Goal: Transaction & Acquisition: Book appointment/travel/reservation

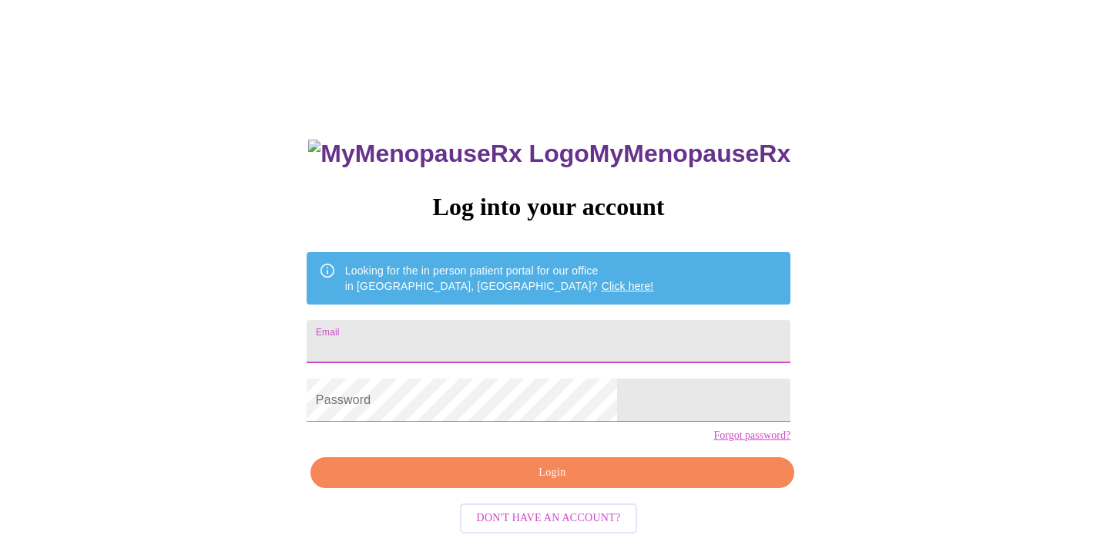
click at [538, 336] on input "Email" at bounding box center [549, 341] width 484 height 43
type input "katiefenska@gmail.com"
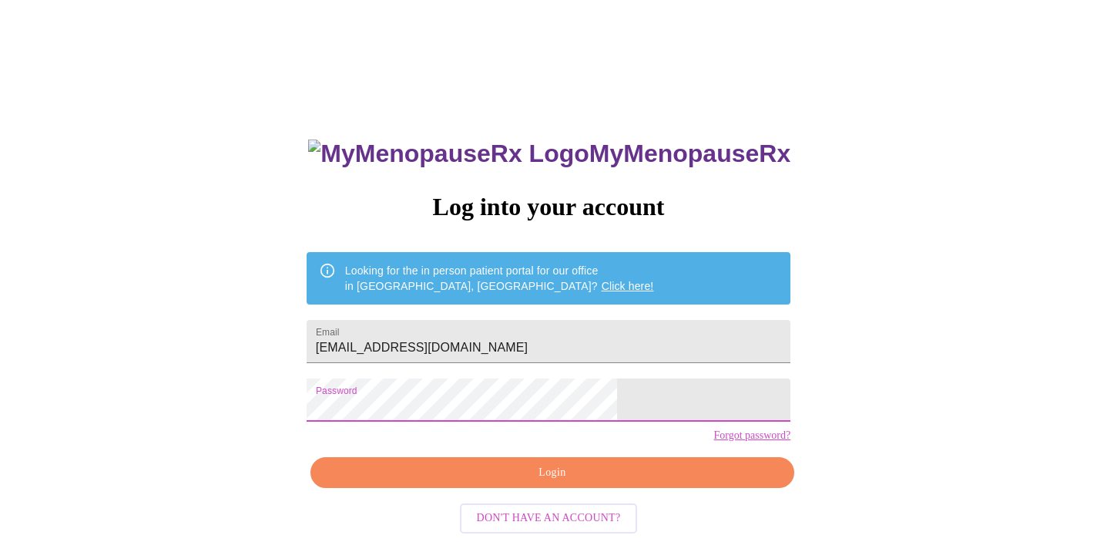
click at [575, 482] on span "Login" at bounding box center [552, 472] width 448 height 19
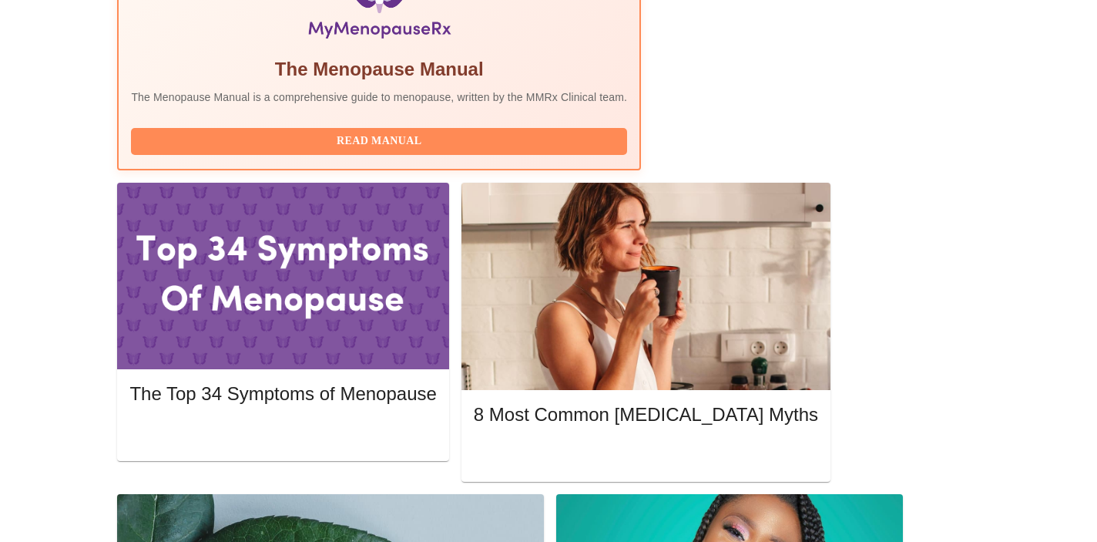
scroll to position [582, 0]
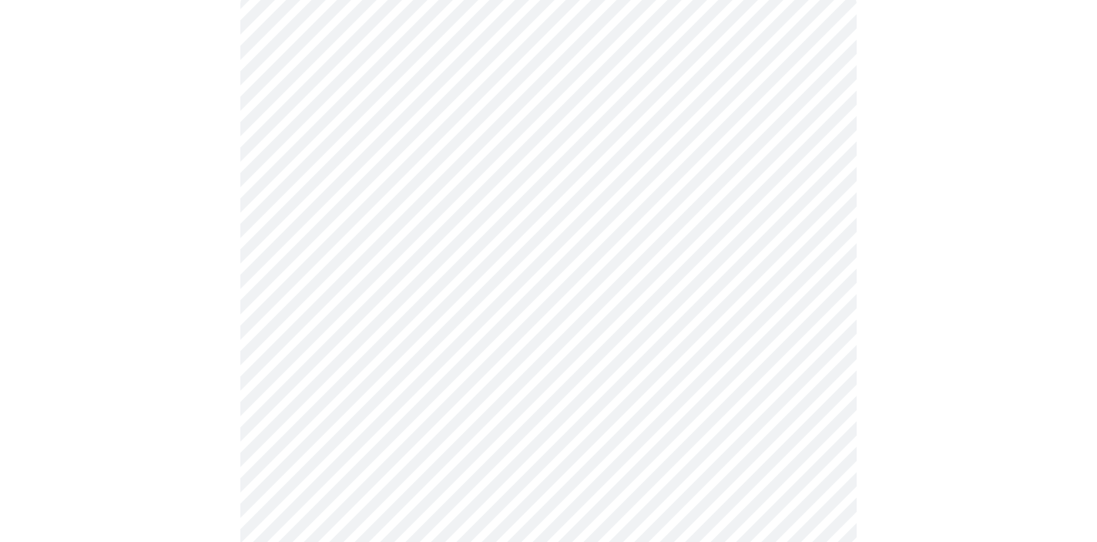
scroll to position [153, 0]
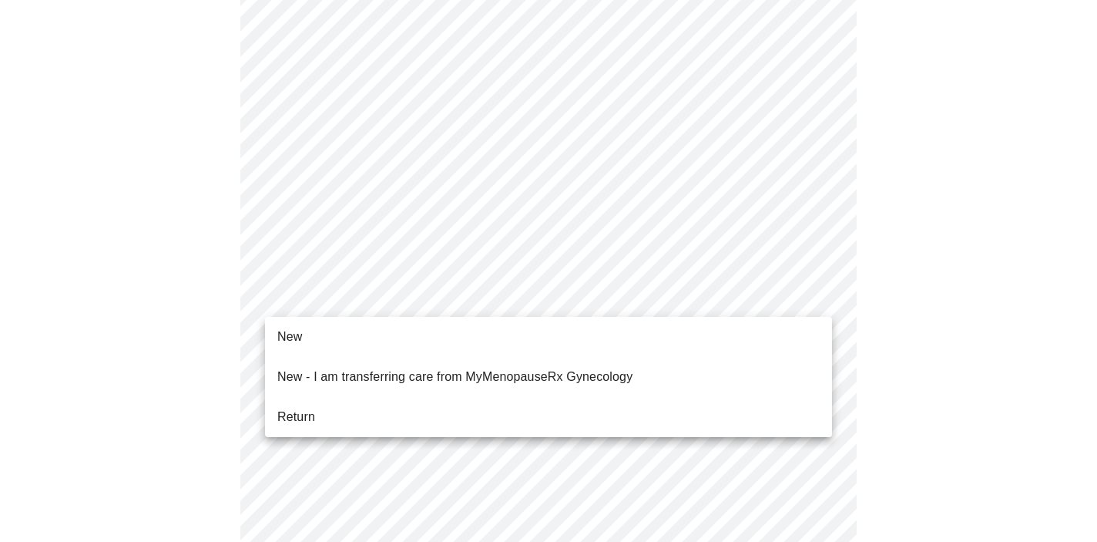
click at [511, 405] on li "Return" at bounding box center [548, 417] width 567 height 28
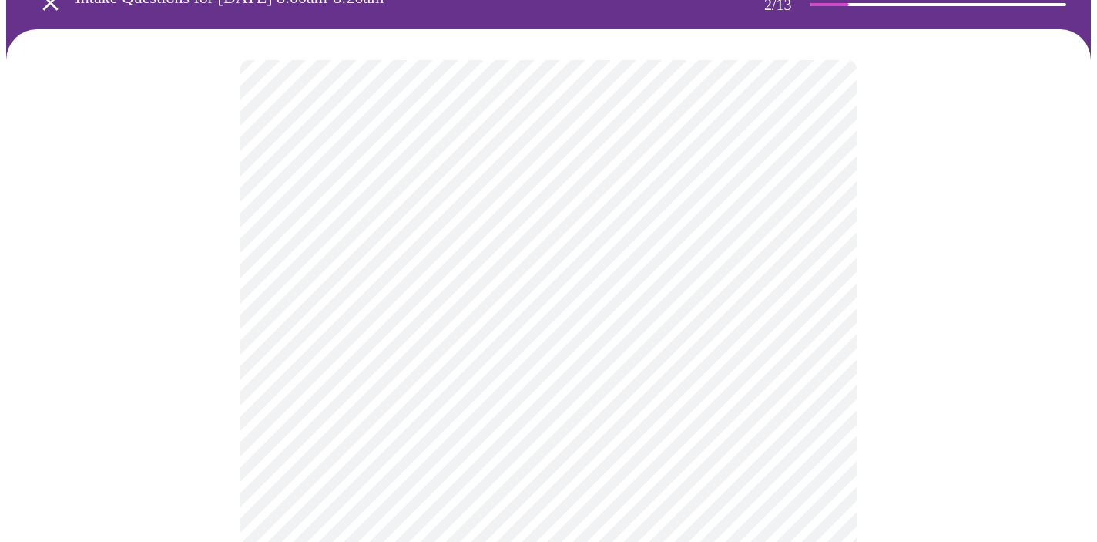
scroll to position [85, 0]
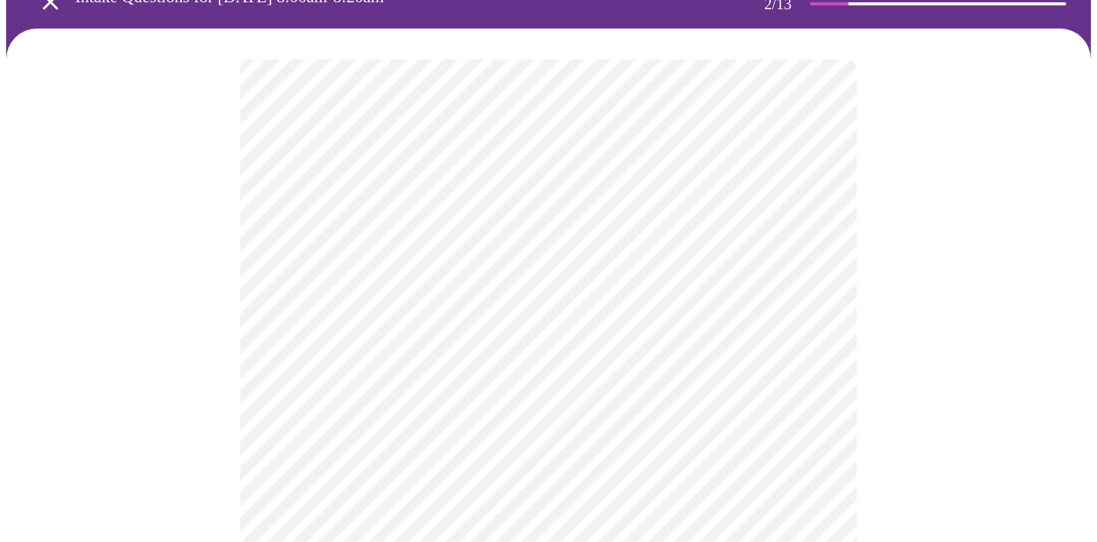
click at [810, 229] on body "MyMenopauseRx Appointments Messaging Labs Uploads Medications Community Refer a…" at bounding box center [548, 384] width 1085 height 926
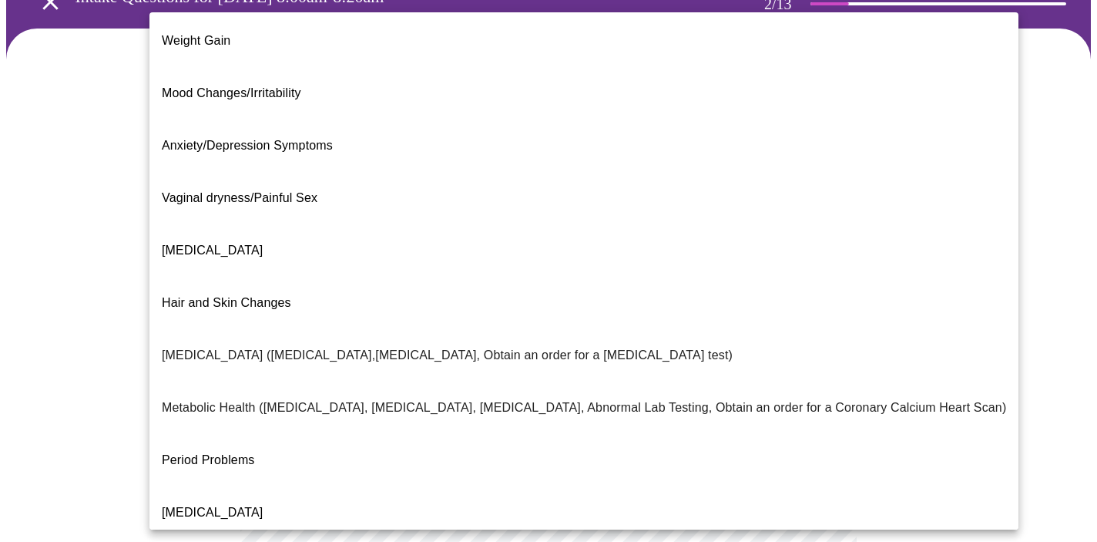
scroll to position [108, 0]
click at [491, 225] on li "Decreased libido" at bounding box center [583, 251] width 869 height 52
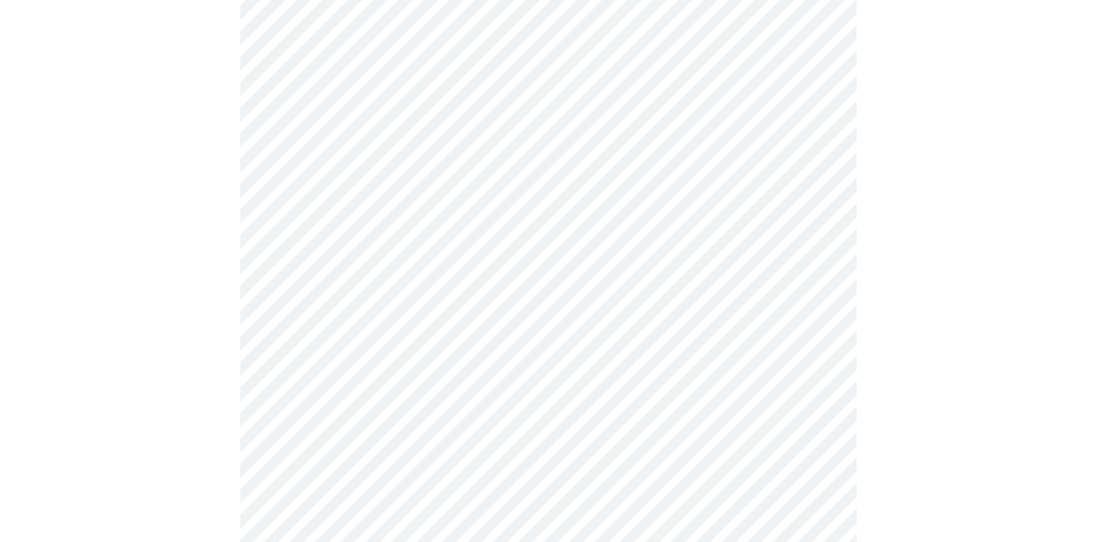
scroll to position [216, 0]
click at [575, 258] on body "MyMenopauseRx Appointments Messaging Labs Uploads Medications Community Refer a…" at bounding box center [548, 248] width 1085 height 917
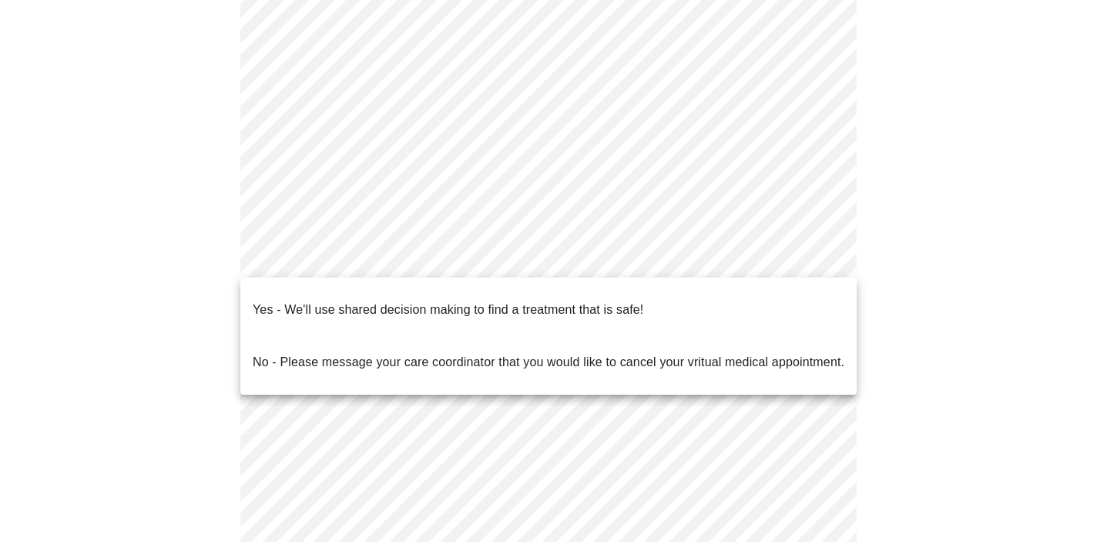
click at [578, 300] on p "Yes - We'll use shared decision making to find a treatment that is safe!" at bounding box center [448, 309] width 391 height 18
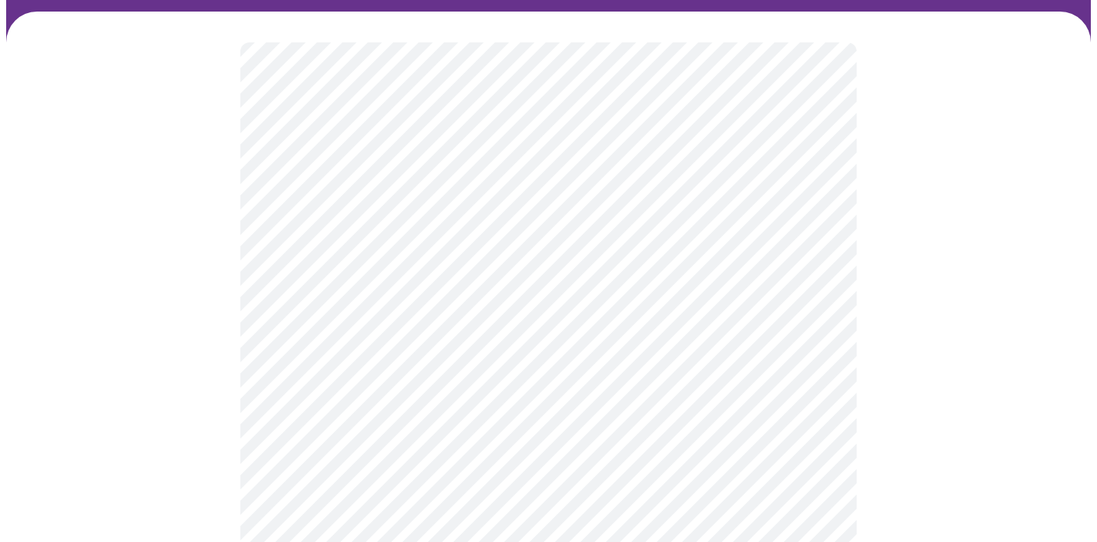
scroll to position [202, 0]
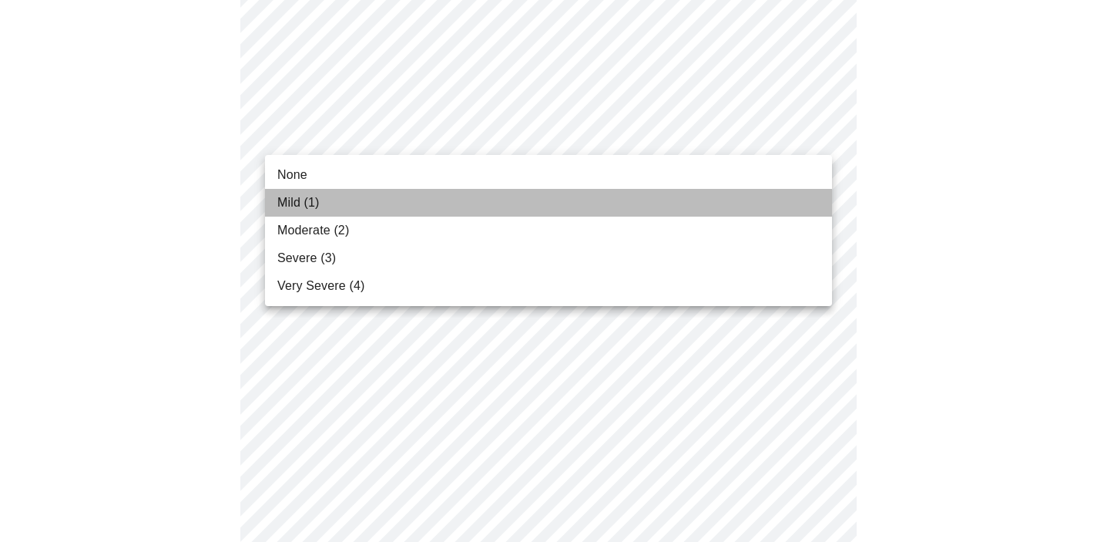
click at [627, 199] on li "Mild (1)" at bounding box center [548, 203] width 567 height 28
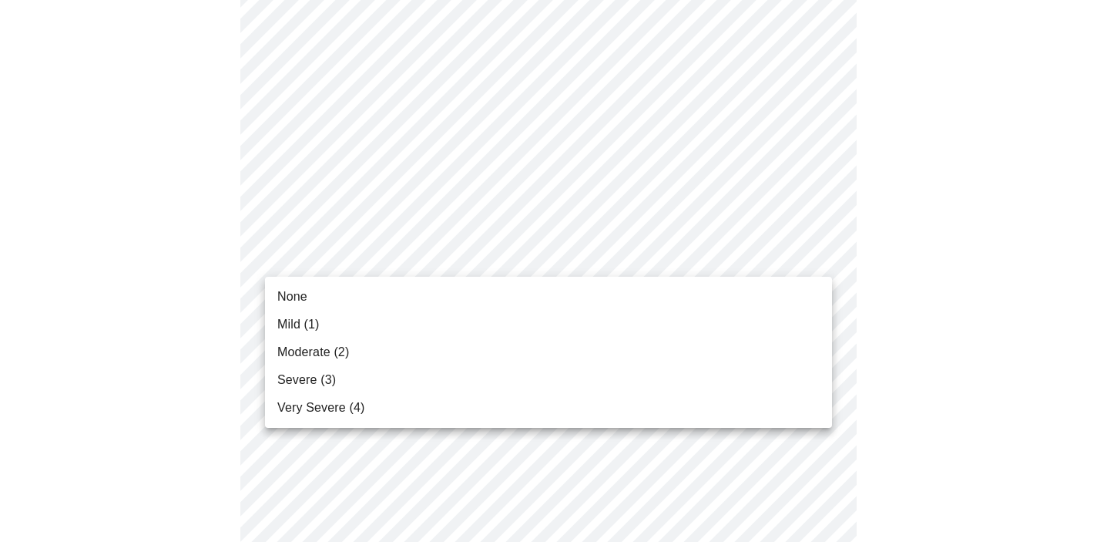
click at [561, 320] on li "Mild (1)" at bounding box center [548, 324] width 567 height 28
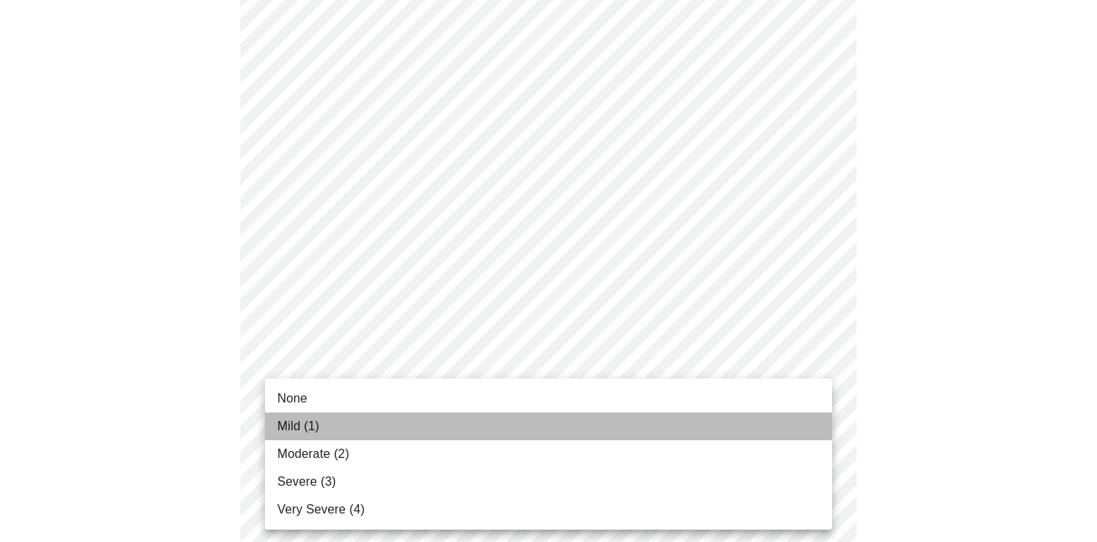
click at [546, 431] on li "Mild (1)" at bounding box center [548, 426] width 567 height 28
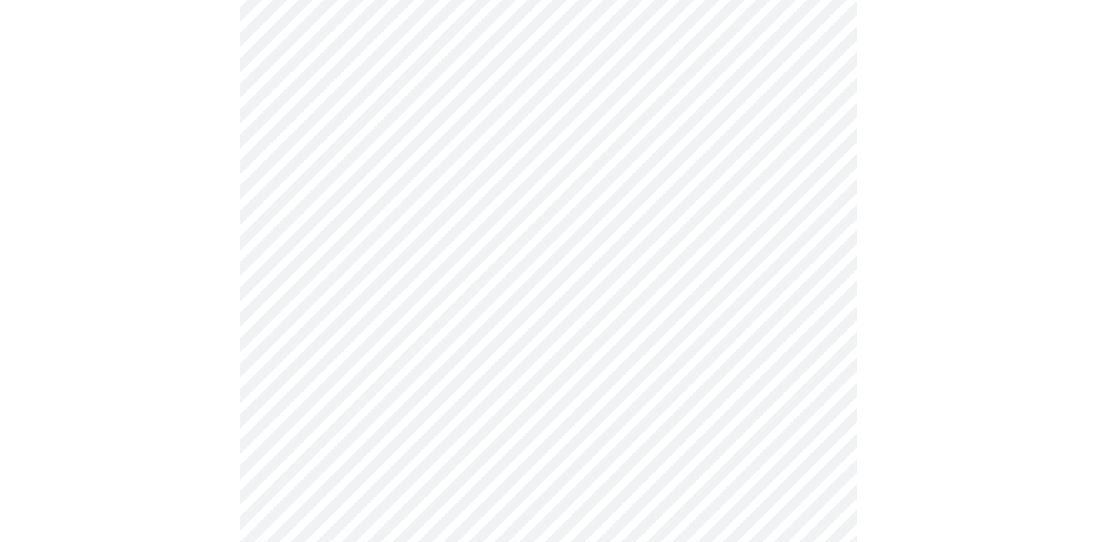
scroll to position [372, 0]
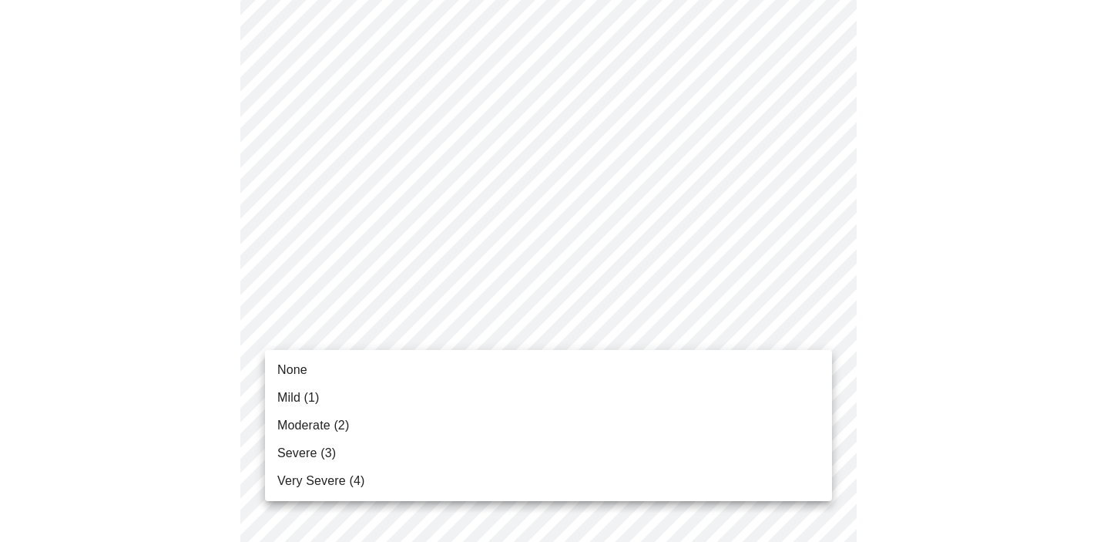
drag, startPoint x: 498, startPoint y: 382, endPoint x: 499, endPoint y: 407, distance: 24.7
click at [499, 407] on ul "None Mild (1) Moderate (2) Severe (3) Very Severe (4)" at bounding box center [548, 425] width 567 height 151
click at [499, 407] on li "Mild (1)" at bounding box center [548, 398] width 567 height 28
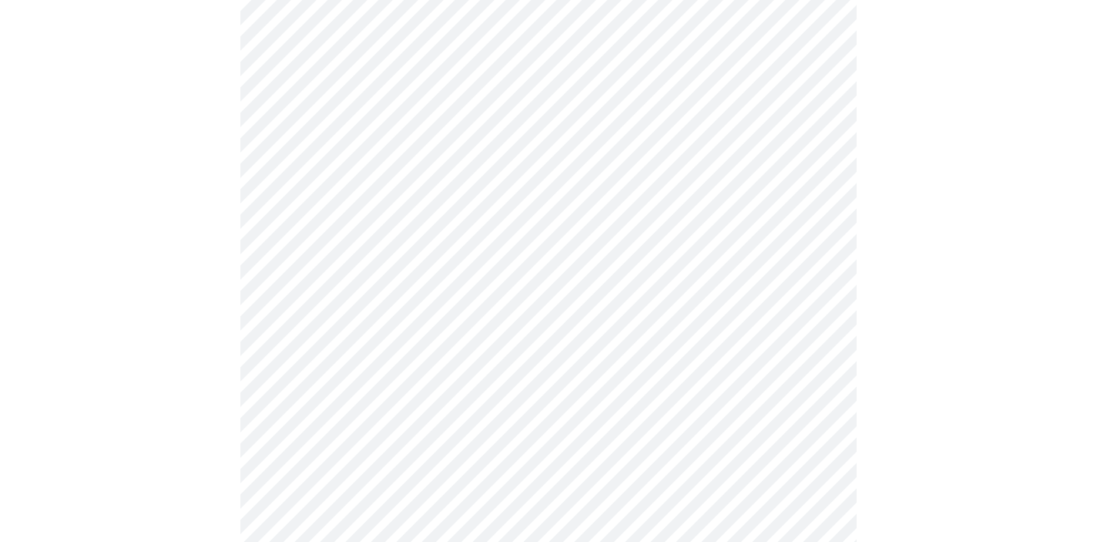
scroll to position [636, 0]
click at [484, 176] on body "MyMenopauseRx Appointments Messaging Labs Uploads Medications Community Refer a…" at bounding box center [548, 352] width 1085 height 1963
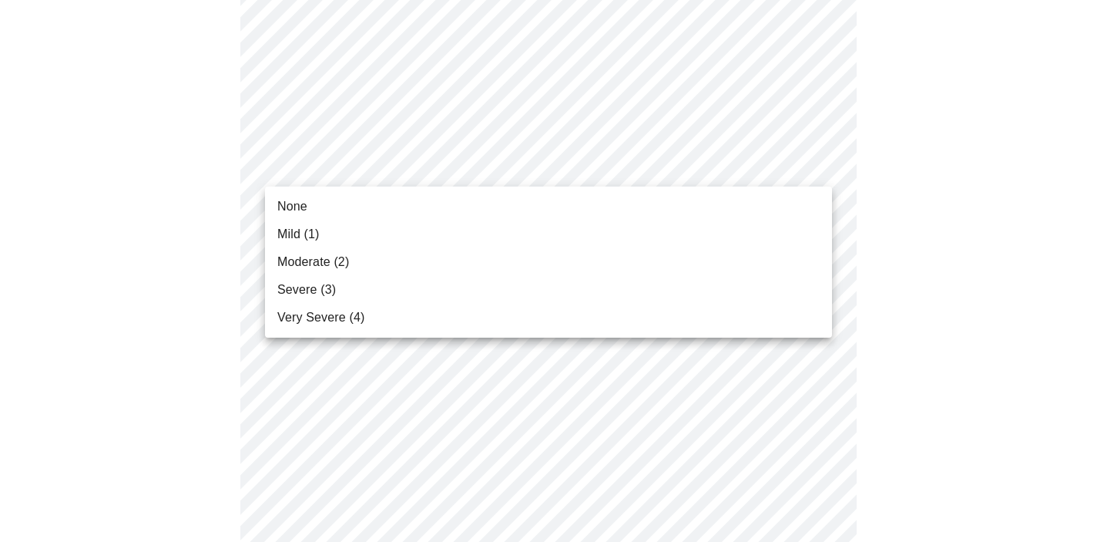
click at [441, 225] on li "Mild (1)" at bounding box center [548, 234] width 567 height 28
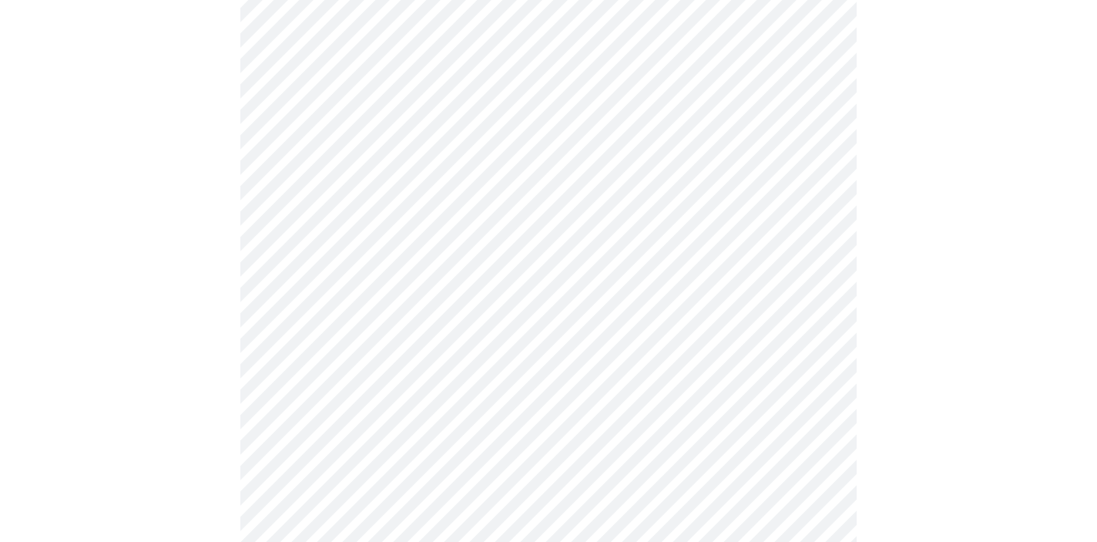
scroll to position [825, 0]
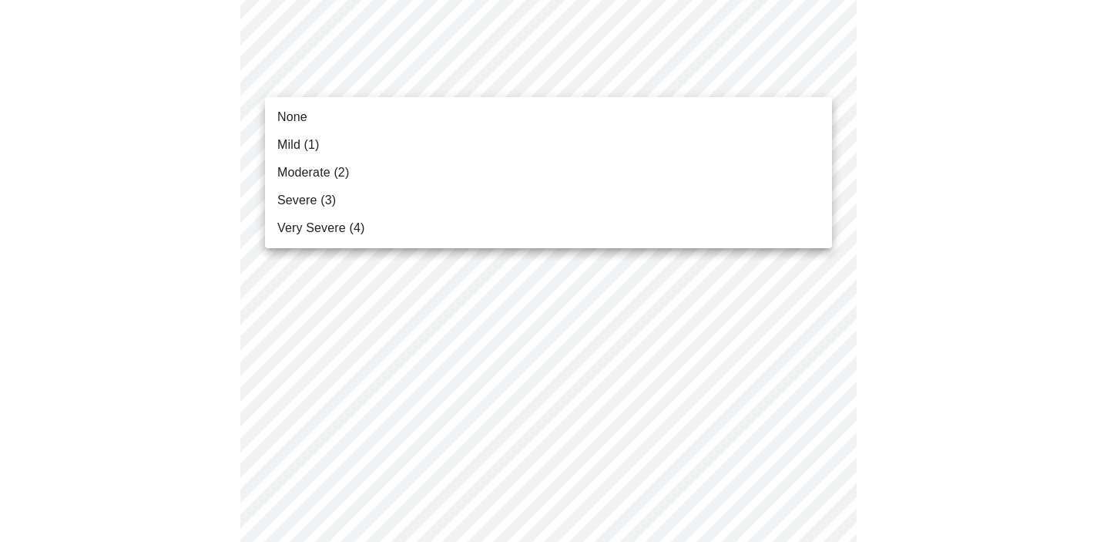
click at [398, 89] on body "MyMenopauseRx Appointments Messaging Labs Uploads Medications Community Refer a…" at bounding box center [548, 151] width 1085 height 1941
click at [390, 143] on li "Mild (1)" at bounding box center [548, 145] width 567 height 28
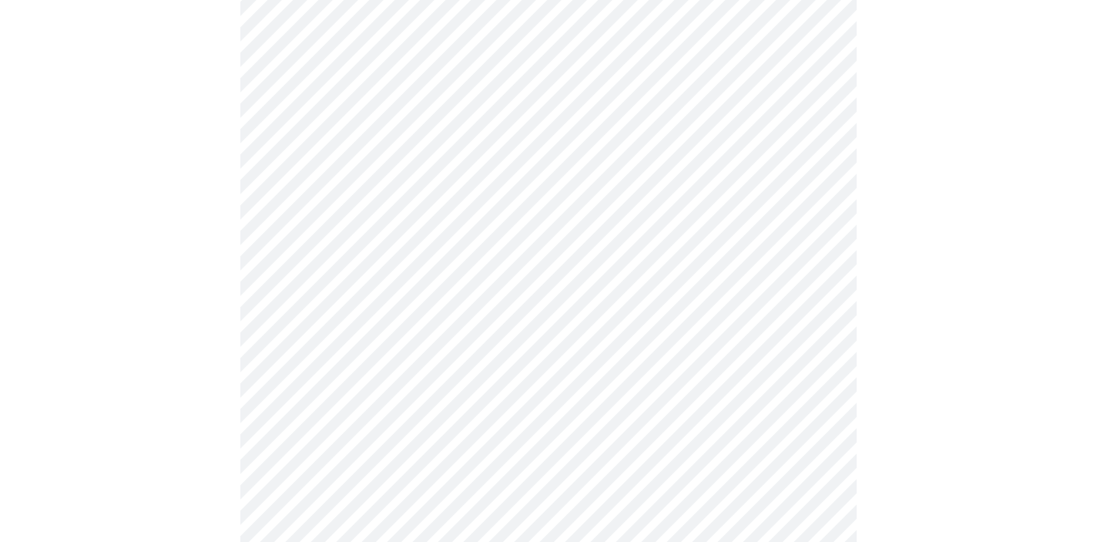
scroll to position [927, 0]
click at [397, 102] on body "MyMenopauseRx Appointments Messaging Labs Uploads Medications Community Refer a…" at bounding box center [548, 39] width 1085 height 1920
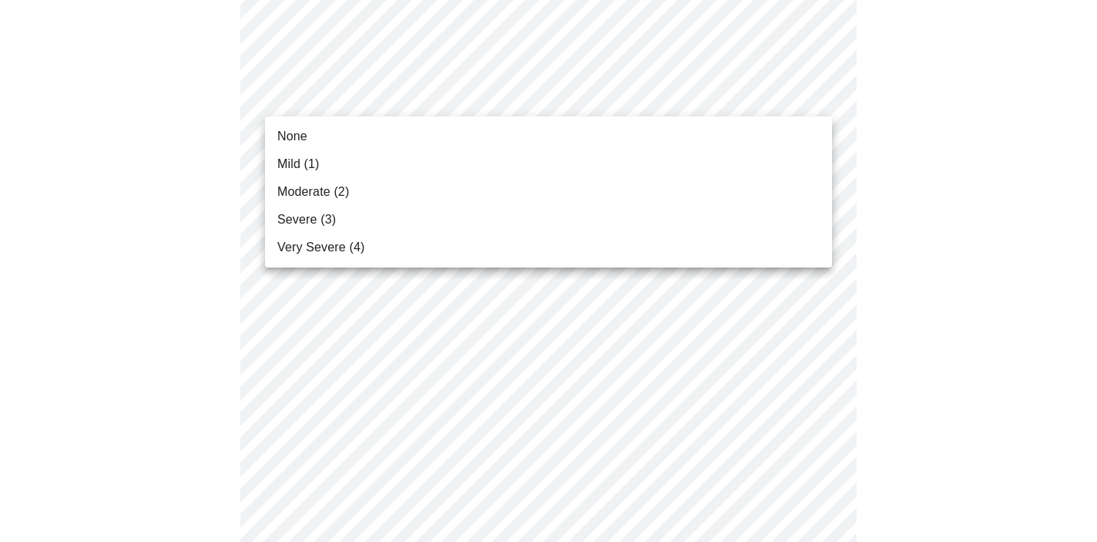
click at [407, 253] on li "Very Severe (4)" at bounding box center [548, 247] width 567 height 28
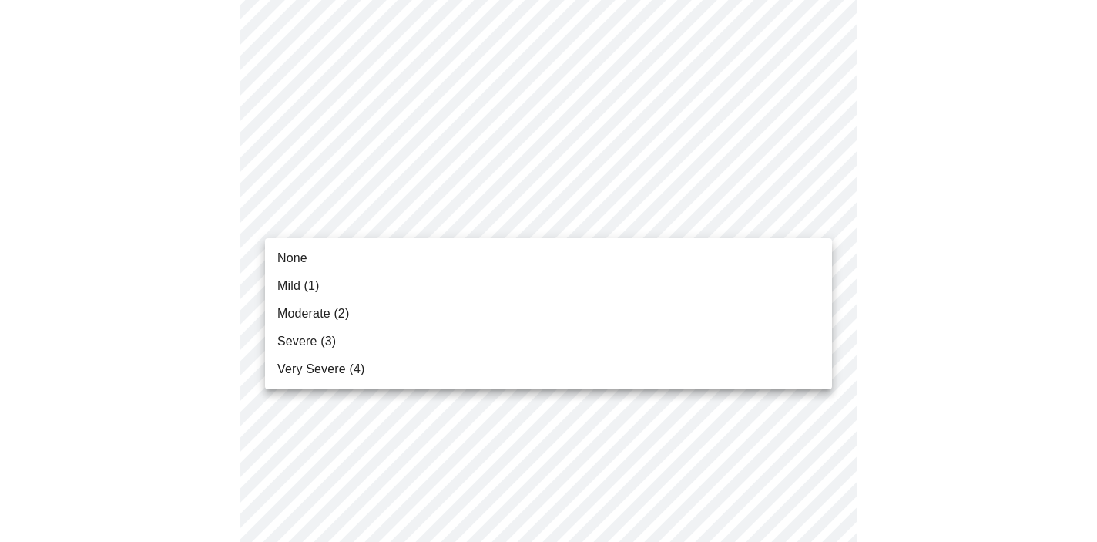
click at [402, 220] on body "MyMenopauseRx Appointments Messaging Labs Uploads Medications Community Refer a…" at bounding box center [548, 28] width 1085 height 1898
click at [405, 284] on li "Mild (1)" at bounding box center [548, 286] width 567 height 28
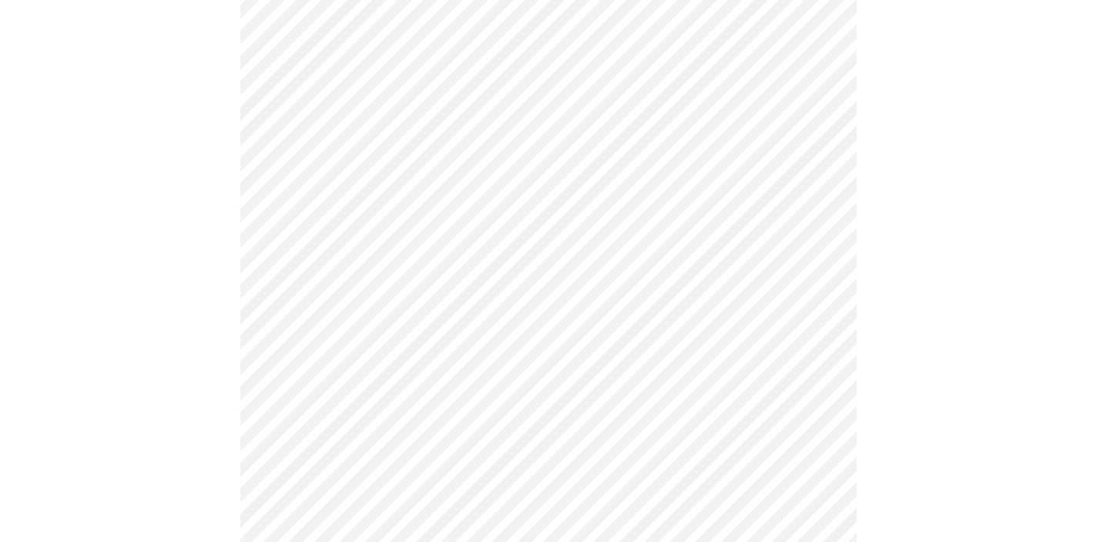
scroll to position [1049, 0]
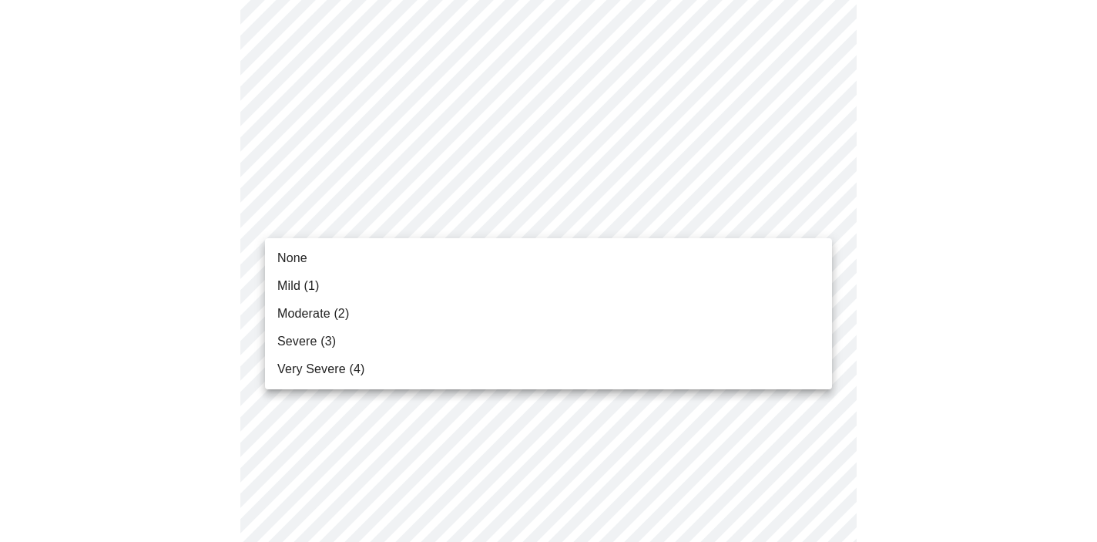
click at [370, 246] on li "None" at bounding box center [548, 258] width 567 height 28
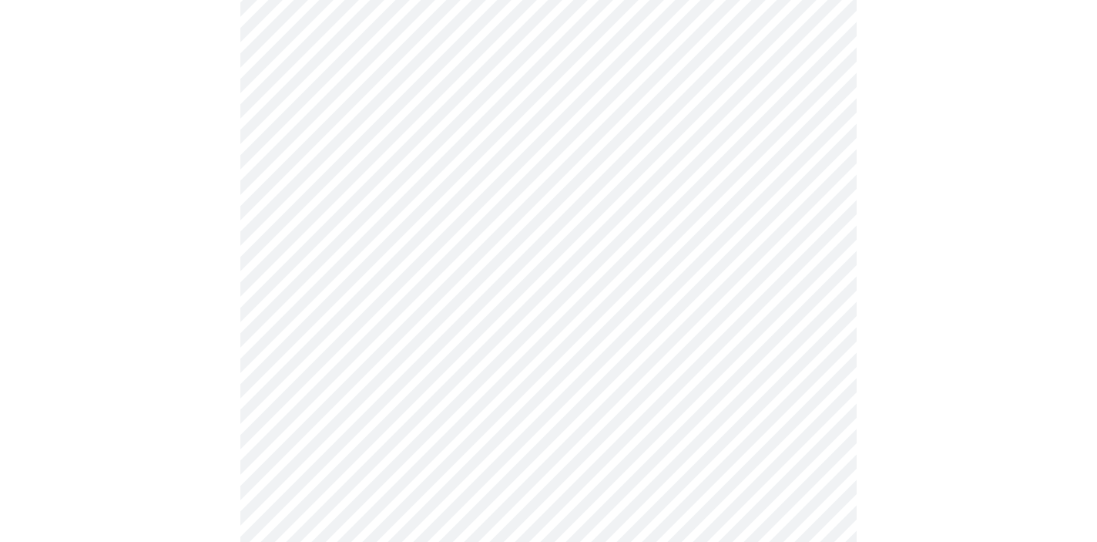
scroll to position [1214, 0]
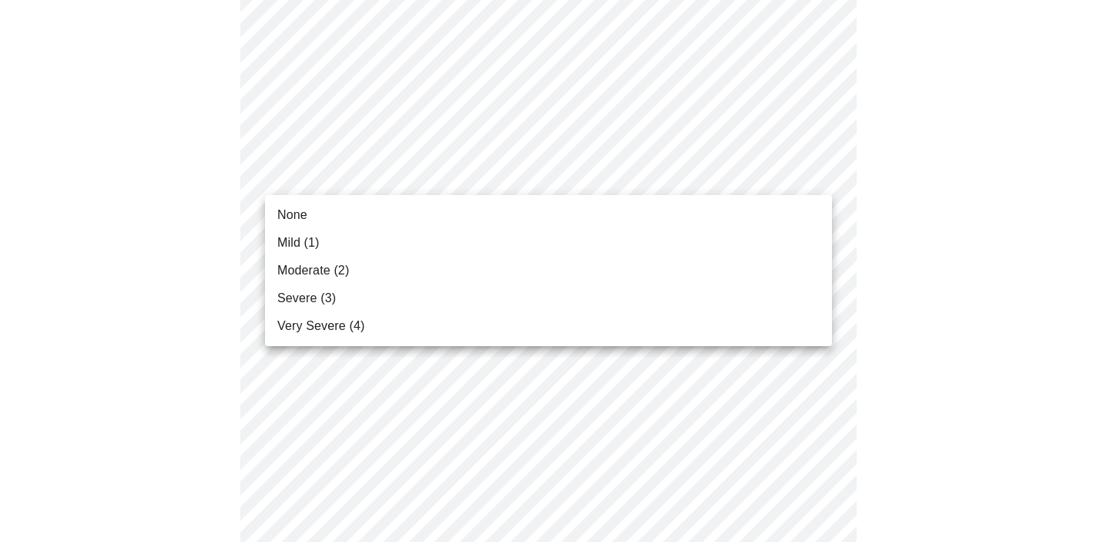
click at [361, 275] on li "Moderate (2)" at bounding box center [548, 271] width 567 height 28
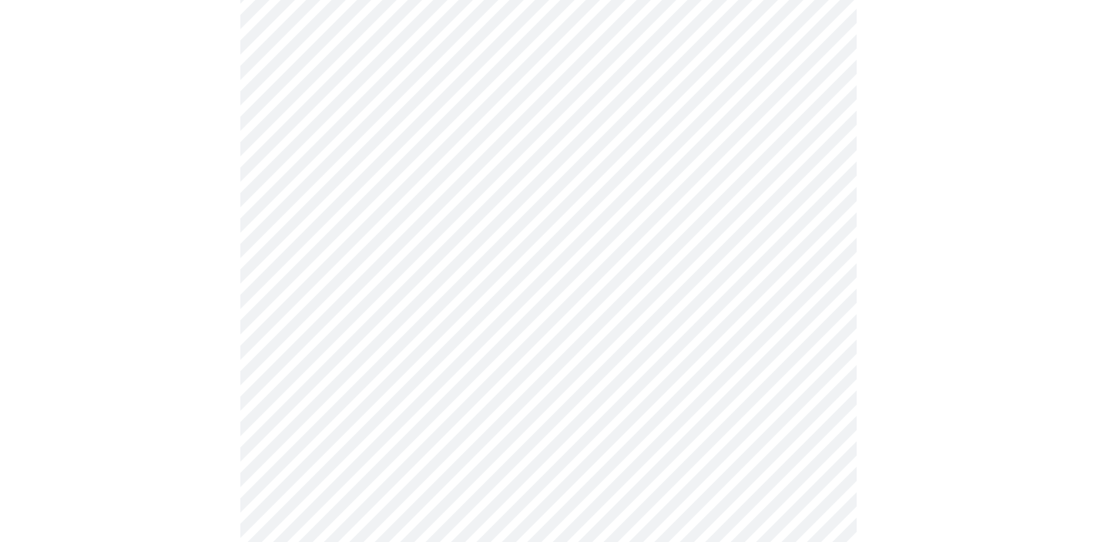
scroll to position [1292, 0]
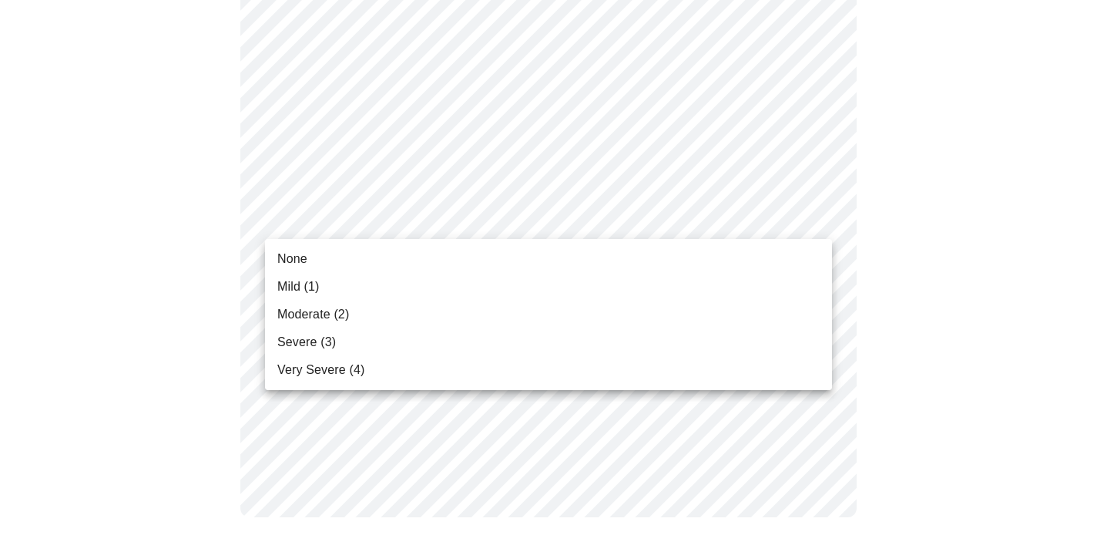
click at [364, 288] on li "Mild (1)" at bounding box center [548, 287] width 567 height 28
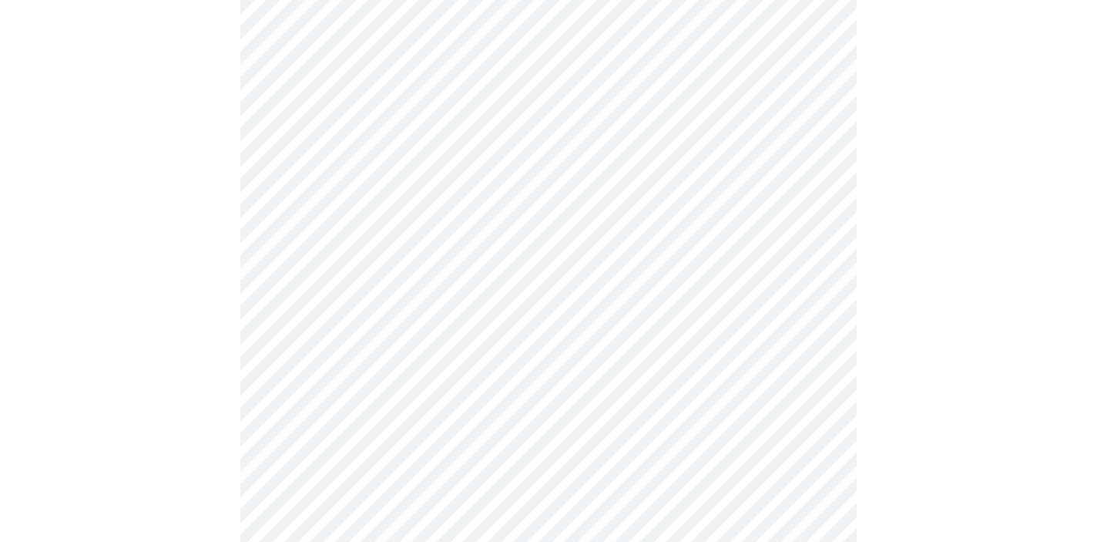
scroll to position [694, 0]
click at [525, 244] on body "MyMenopauseRx Appointments Messaging Labs Uploads Medications Community Refer a…" at bounding box center [548, 72] width 1085 height 1521
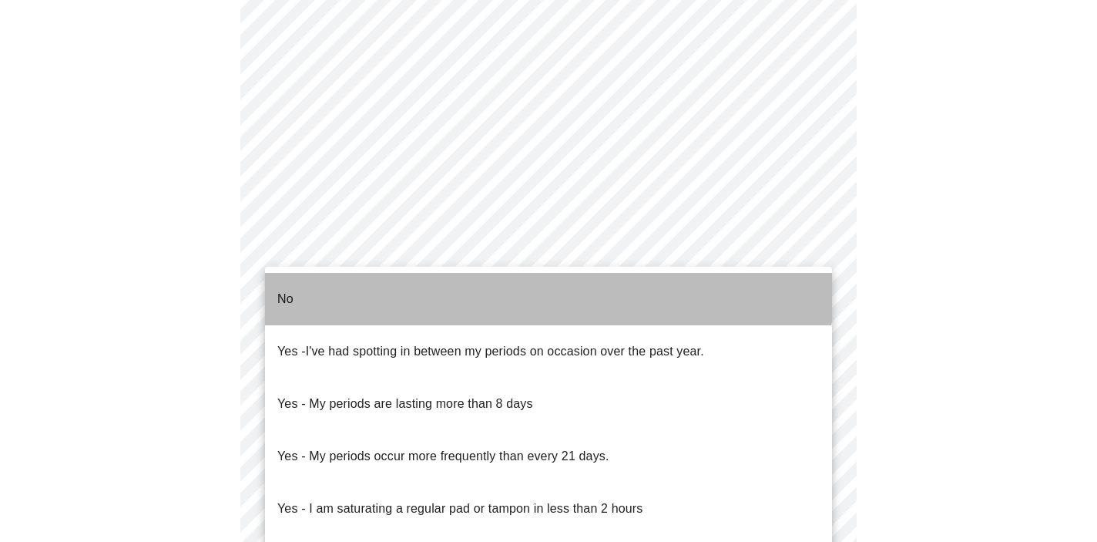
click at [518, 277] on li "No" at bounding box center [548, 299] width 567 height 52
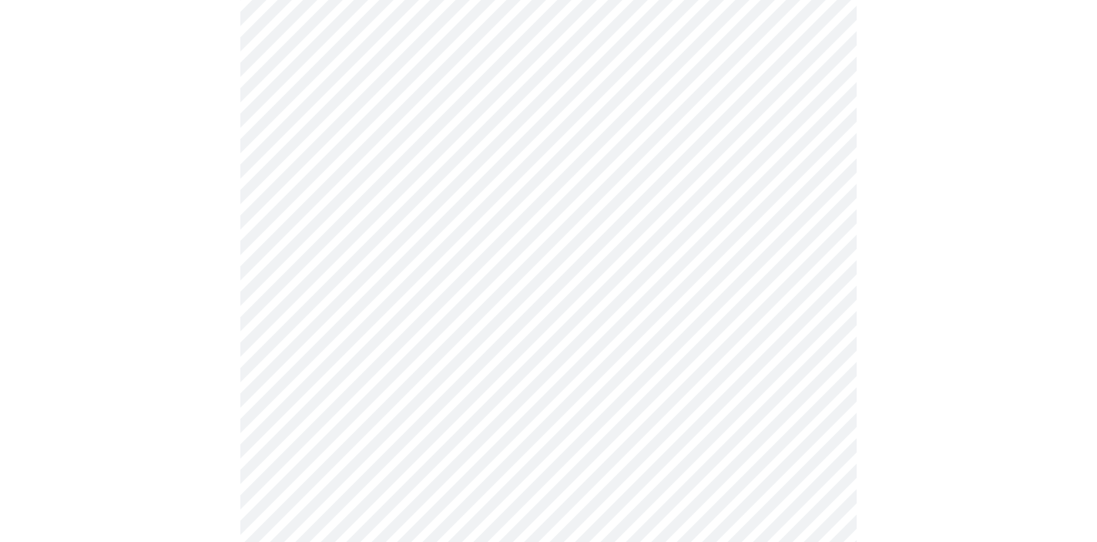
scroll to position [857, 0]
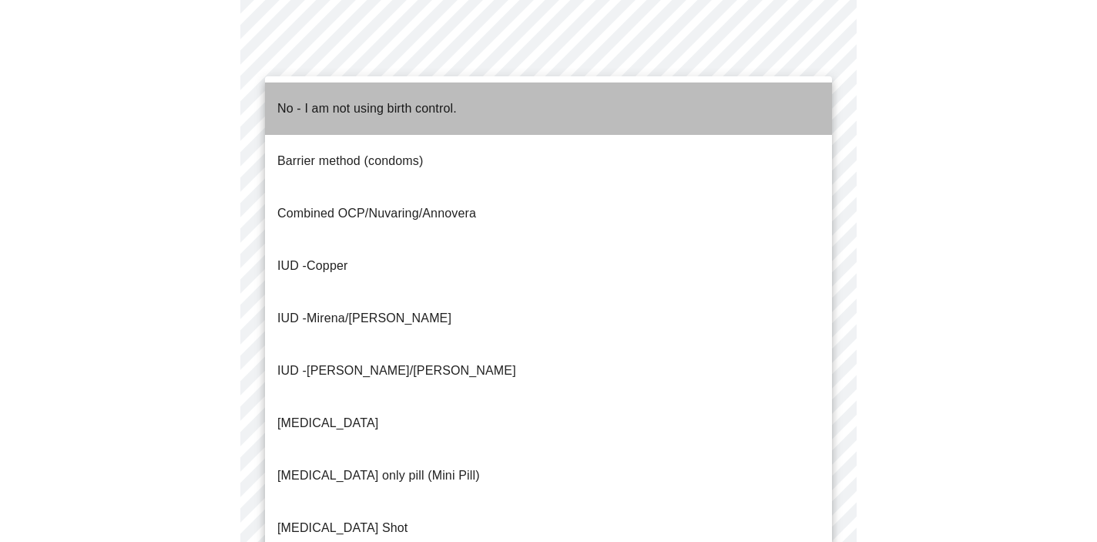
click at [393, 111] on span "No - I am not using birth control." at bounding box center [366, 108] width 179 height 43
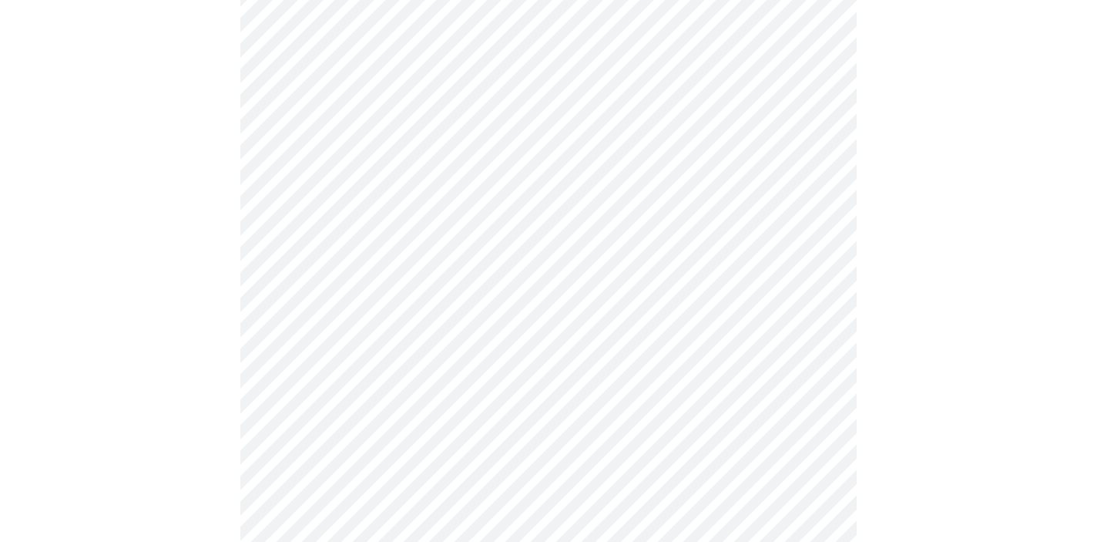
scroll to position [961, 0]
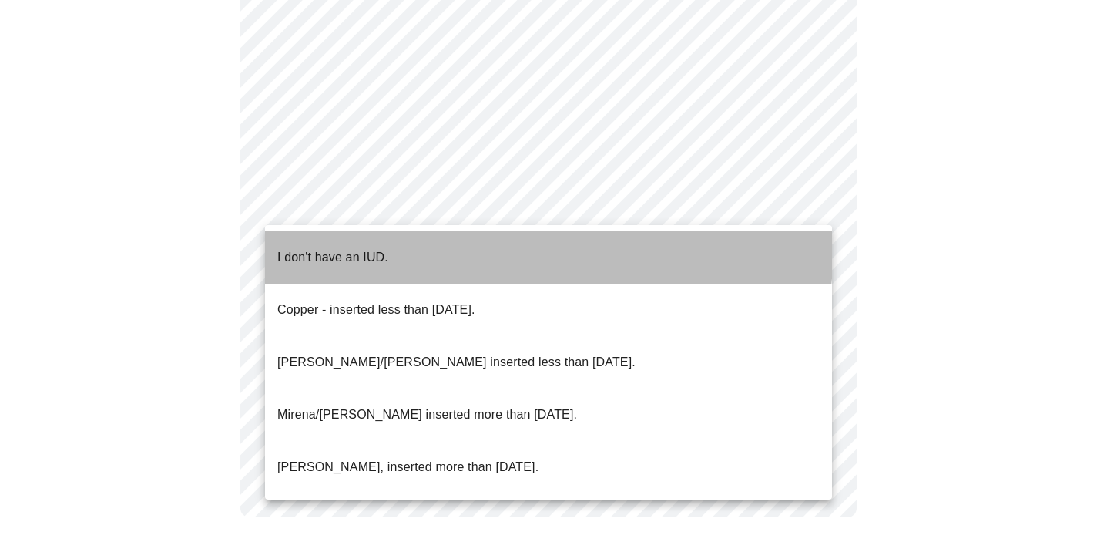
click at [423, 243] on li "I don't have an IUD." at bounding box center [548, 257] width 567 height 52
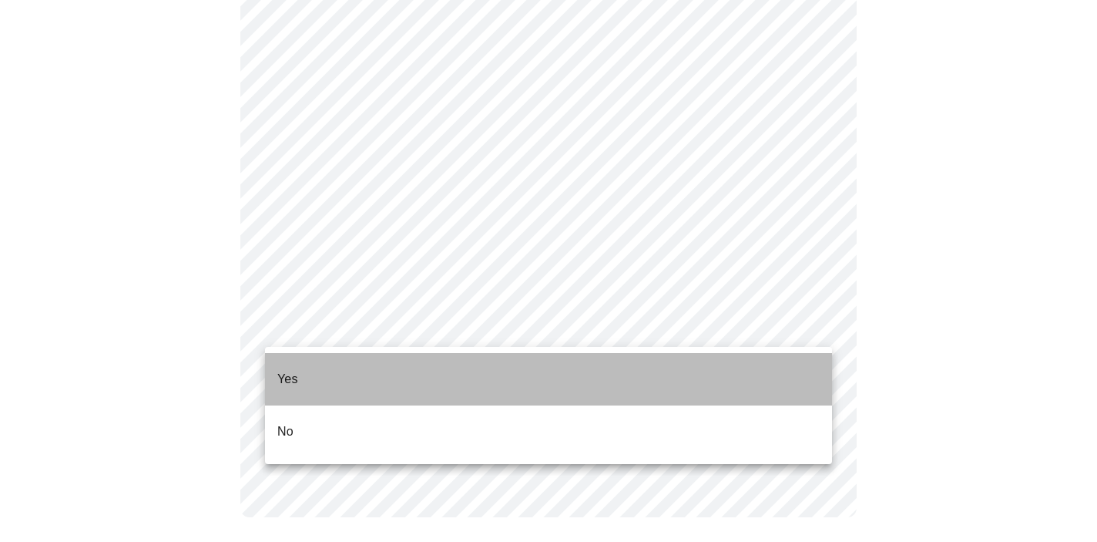
click at [436, 374] on li "Yes" at bounding box center [548, 379] width 567 height 52
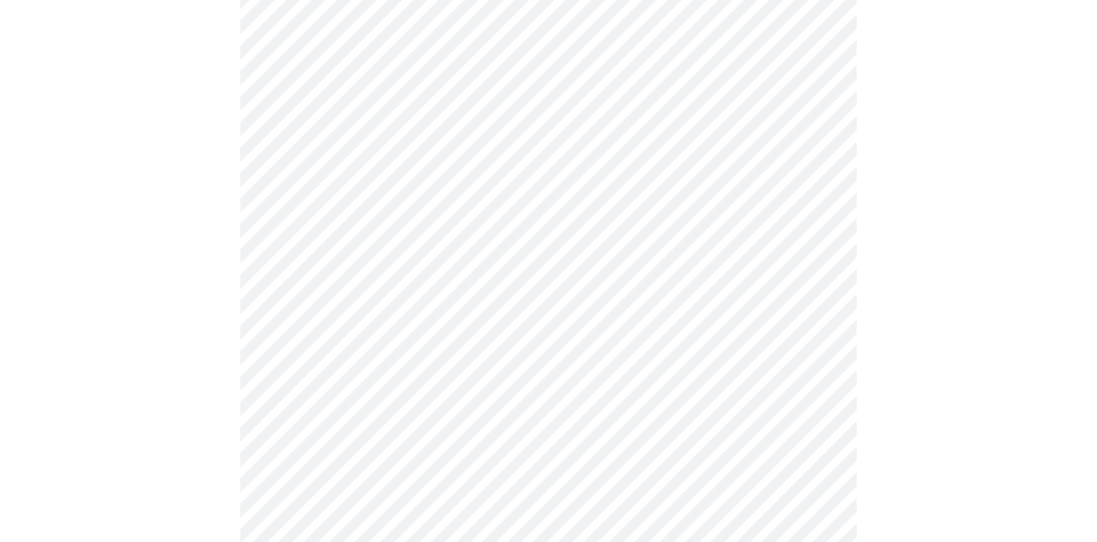
scroll to position [230, 0]
click at [812, 180] on body "MyMenopauseRx Appointments Messaging Labs Uploads Medications Community Refer a…" at bounding box center [548, 345] width 1085 height 1139
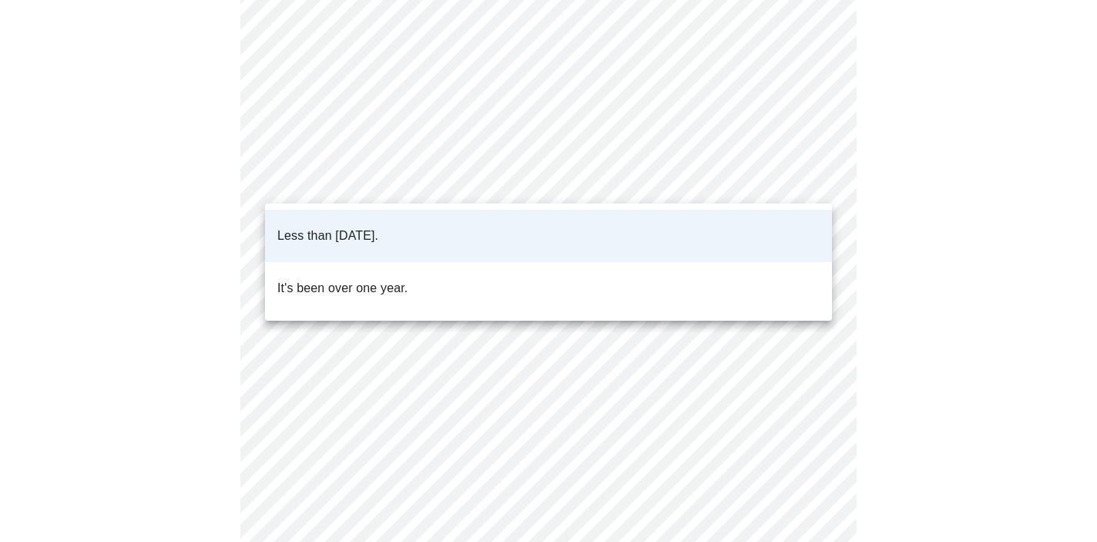
click at [966, 162] on div at bounding box center [548, 271] width 1097 height 542
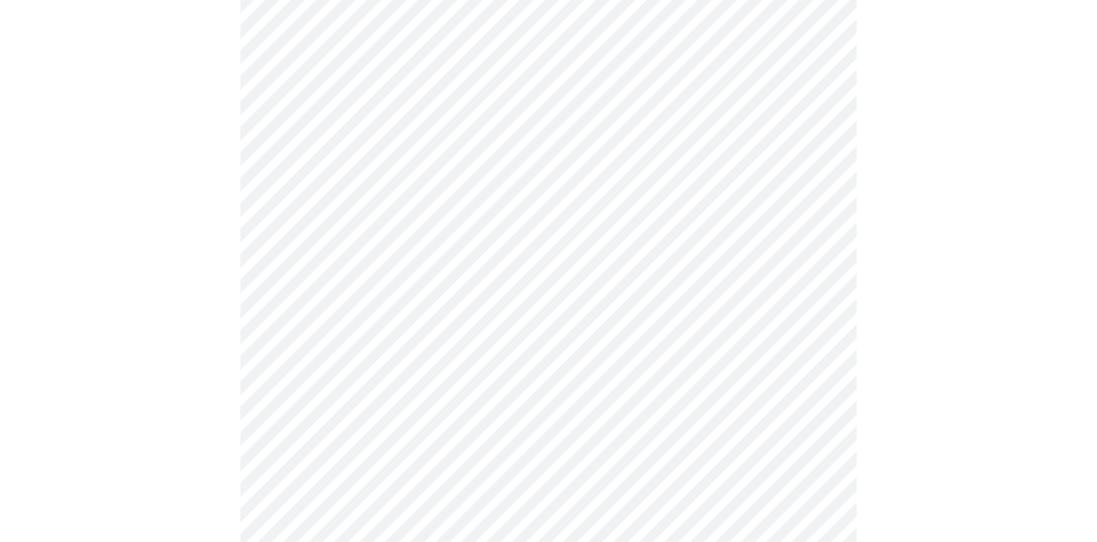
scroll to position [374, 0]
click at [803, 162] on body "MyMenopauseRx Appointments Messaging Labs Uploads Medications Community Refer a…" at bounding box center [548, 201] width 1085 height 1139
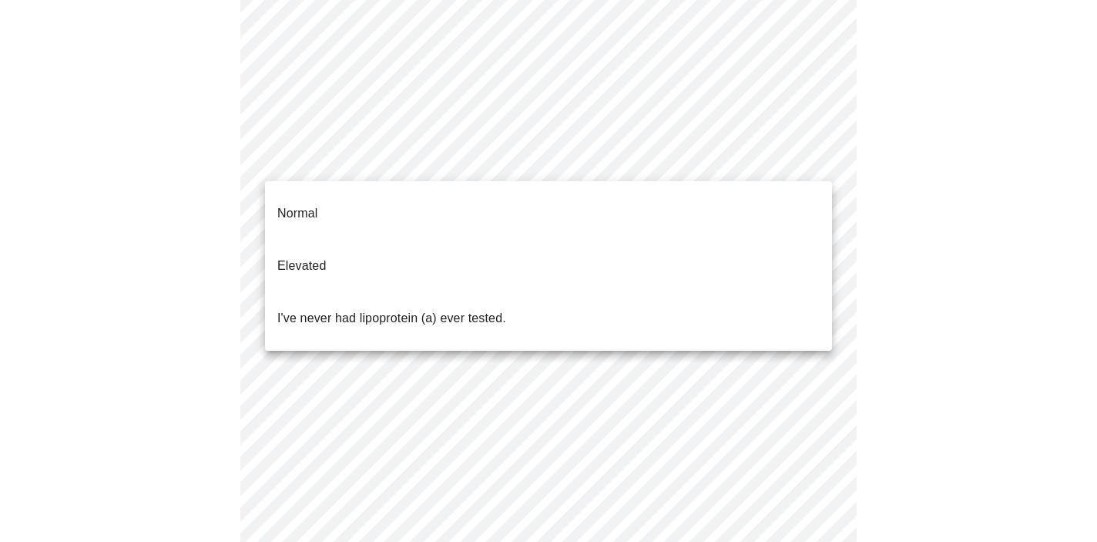
click at [642, 292] on li "I've never had lipoprotein (a) ever tested." at bounding box center [548, 318] width 567 height 52
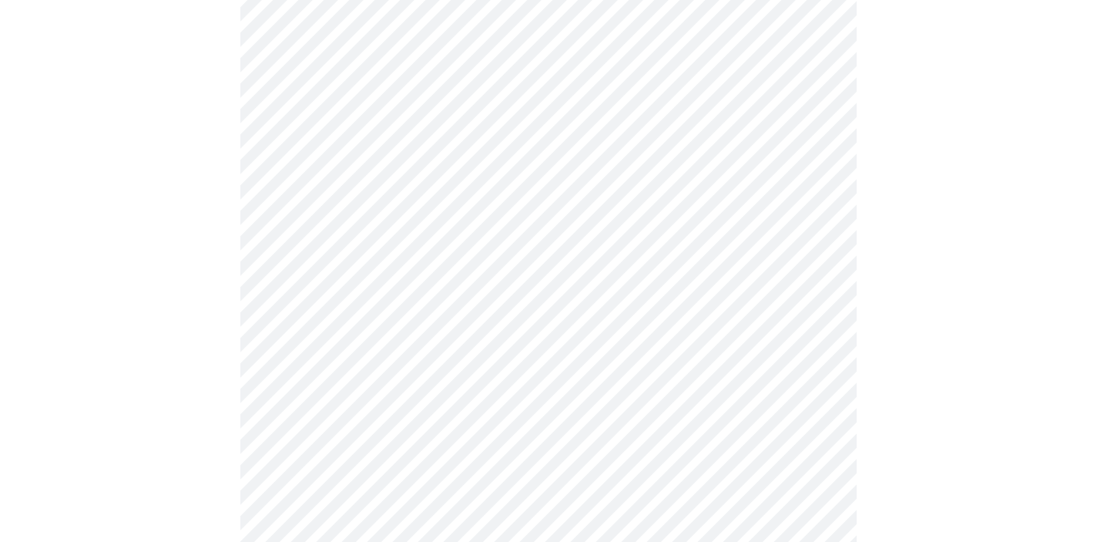
scroll to position [4084, 0]
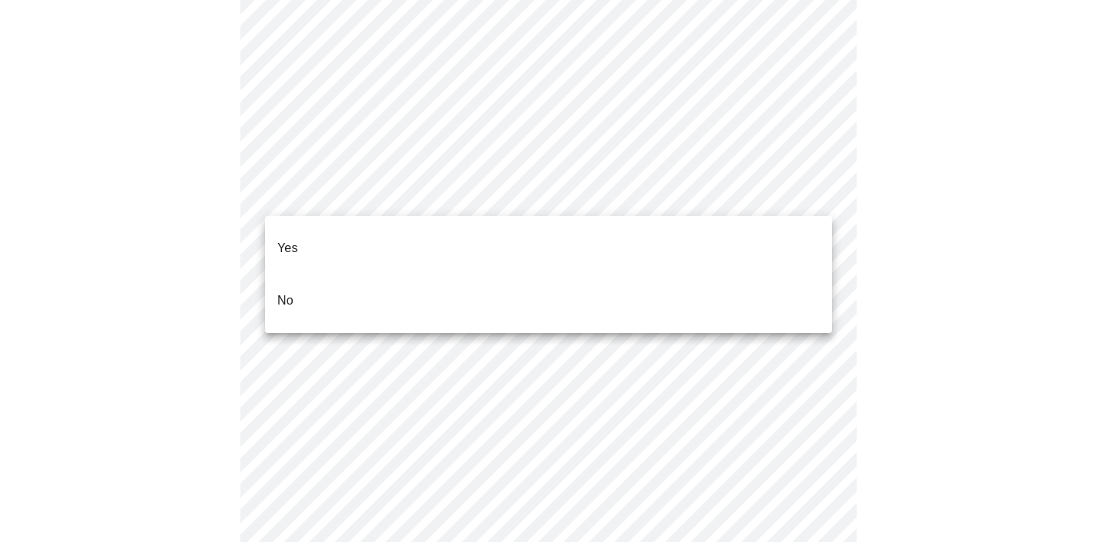
click at [706, 282] on li "No" at bounding box center [548, 300] width 567 height 52
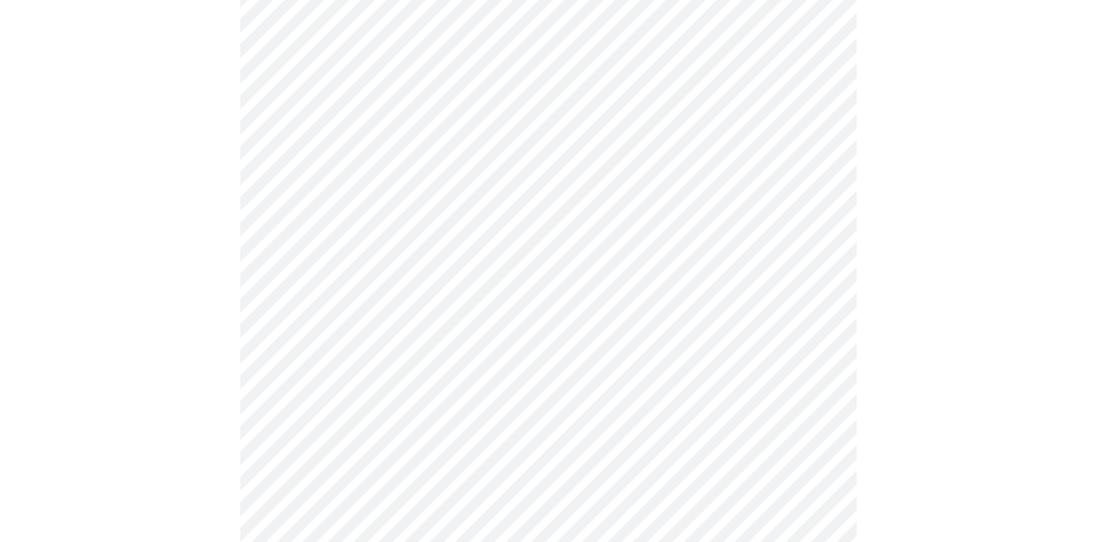
scroll to position [1356, 0]
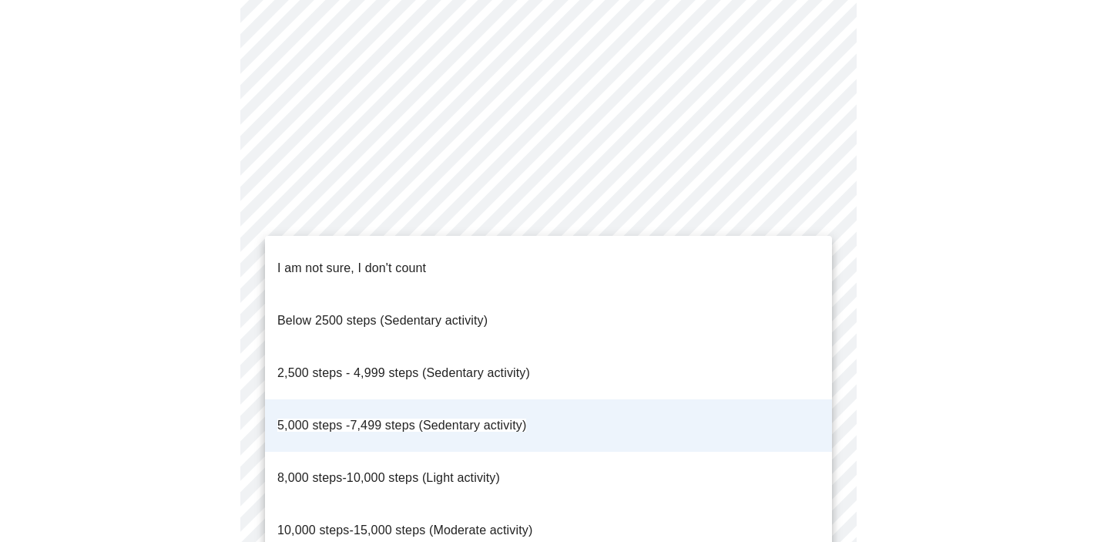
click at [972, 227] on div at bounding box center [548, 271] width 1097 height 542
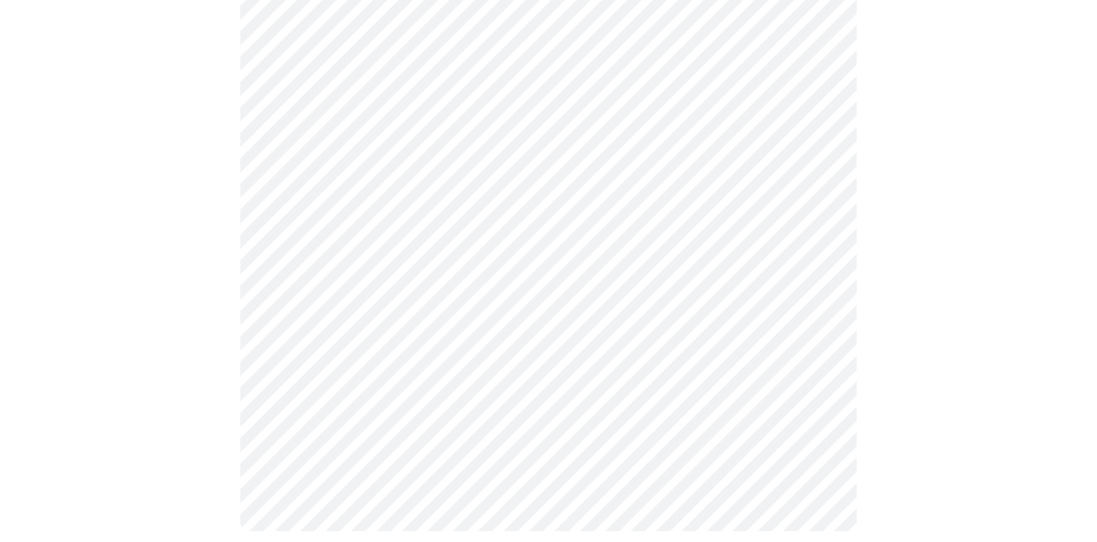
scroll to position [1440, 0]
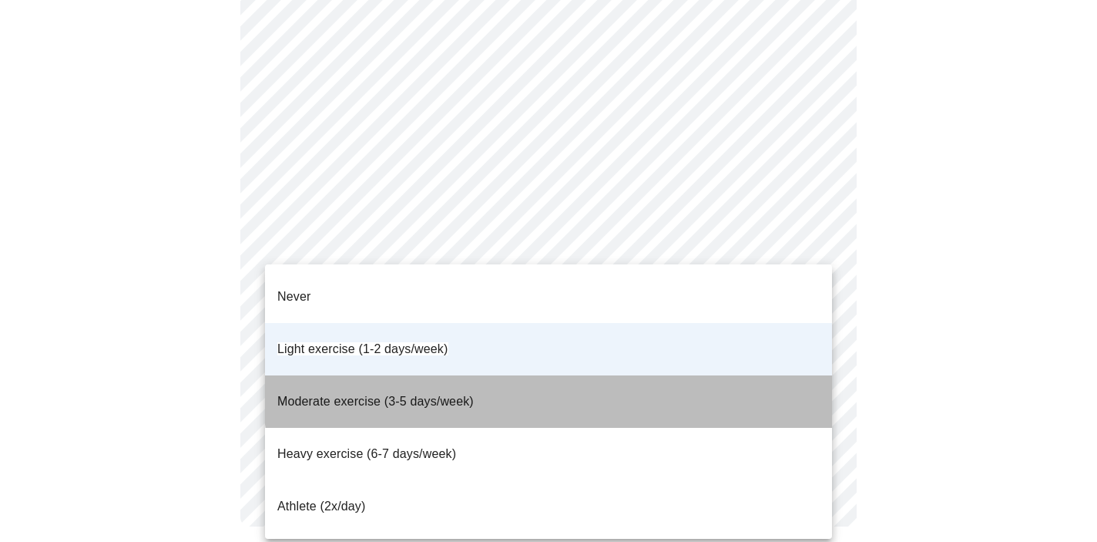
click at [699, 375] on li "Moderate exercise (3-5 days/week)" at bounding box center [548, 401] width 567 height 52
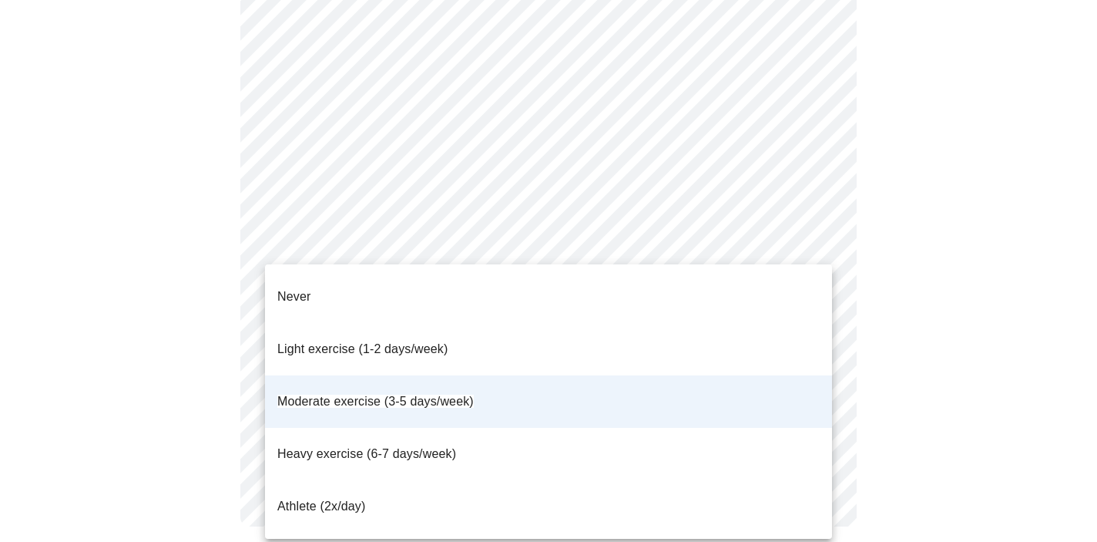
click at [710, 323] on li "Light exercise (1-2 days/week)" at bounding box center [548, 349] width 567 height 52
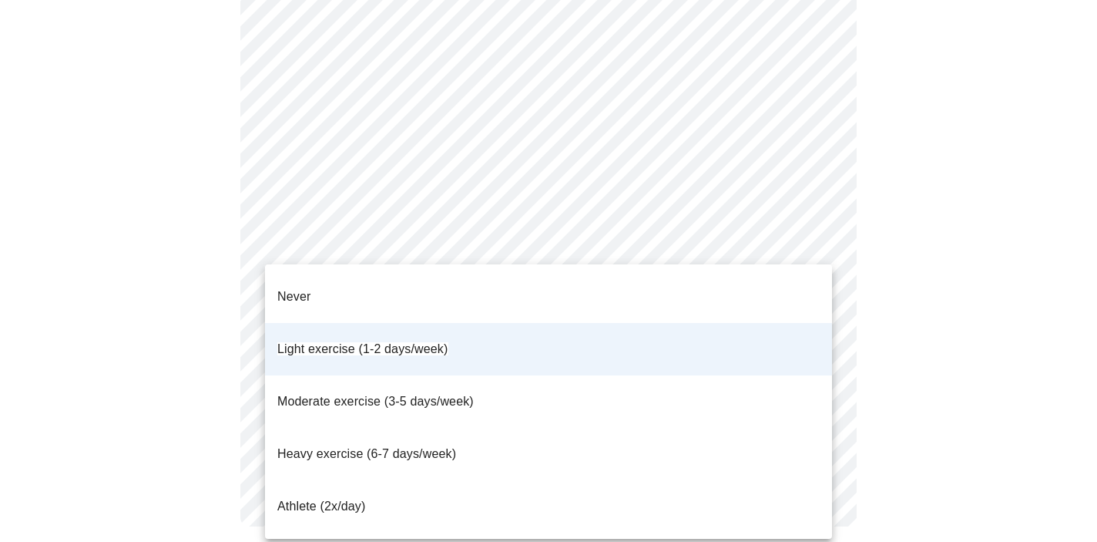
click at [748, 375] on li "Moderate exercise (3-5 days/week)" at bounding box center [548, 401] width 567 height 52
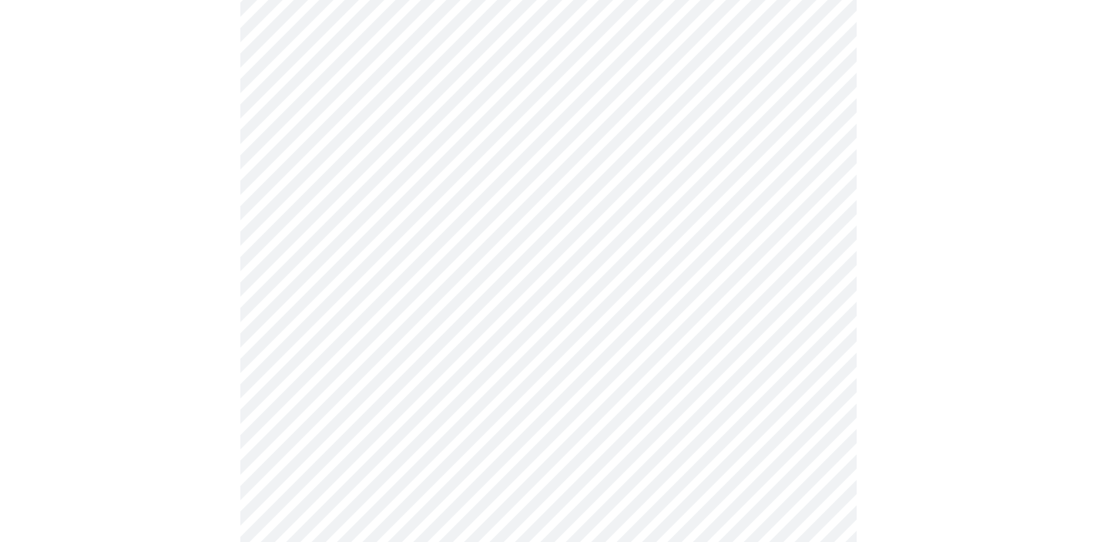
scroll to position [899, 0]
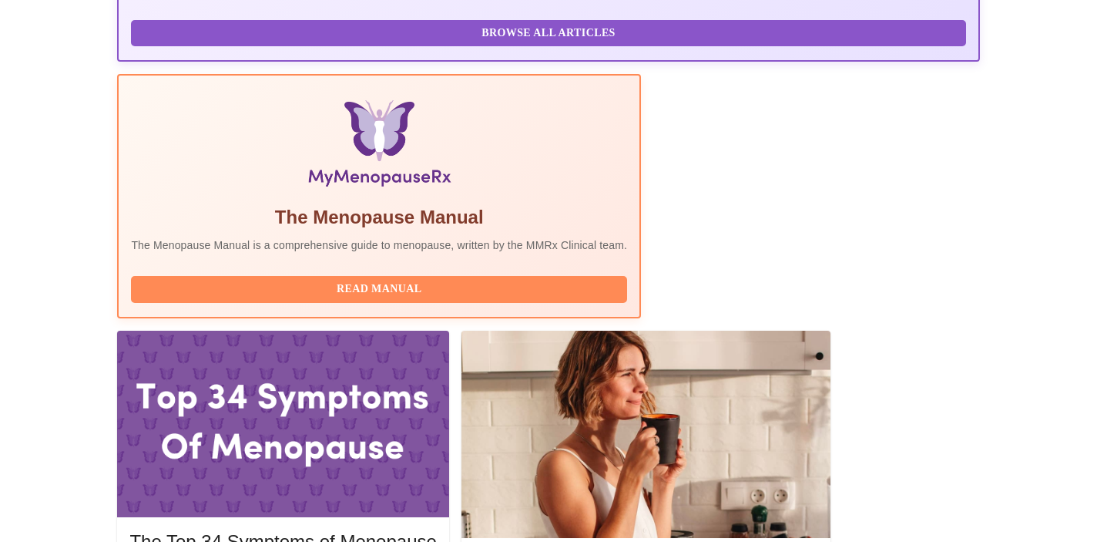
scroll to position [431, 0]
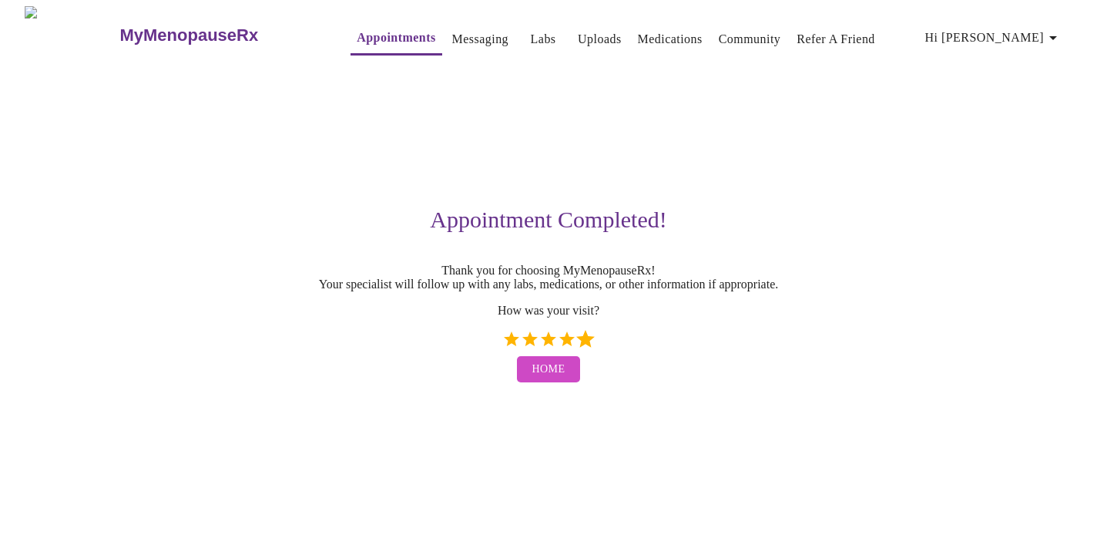
click at [581, 348] on label "5 Stars" at bounding box center [585, 339] width 18 height 18
click at [502, 345] on input "5 Stars" at bounding box center [501, 344] width 1 height 1
radio input "true"
click at [564, 379] on span "Home" at bounding box center [548, 369] width 33 height 19
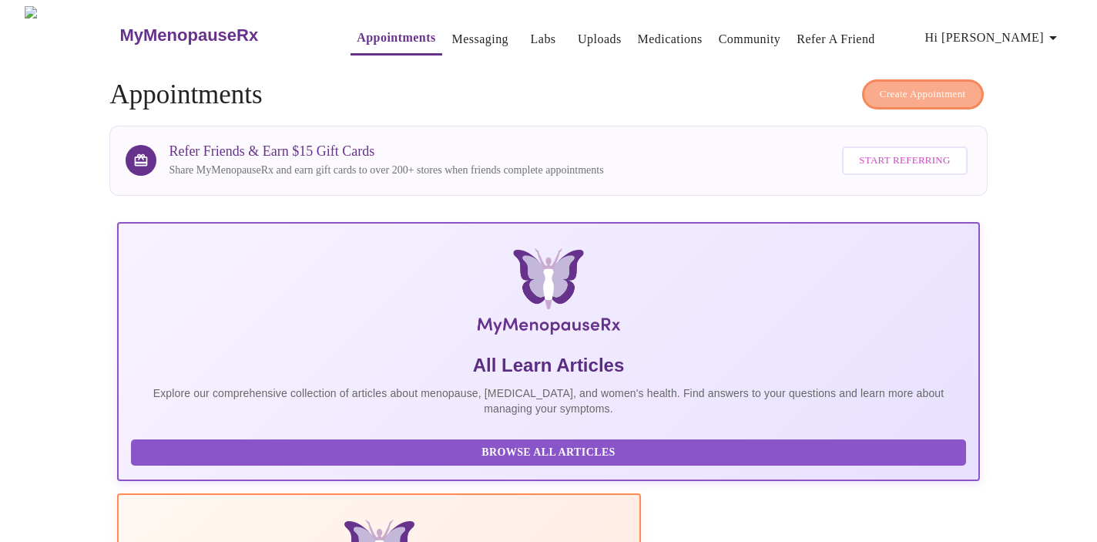
click at [935, 86] on span "Create Appointment" at bounding box center [923, 95] width 86 height 18
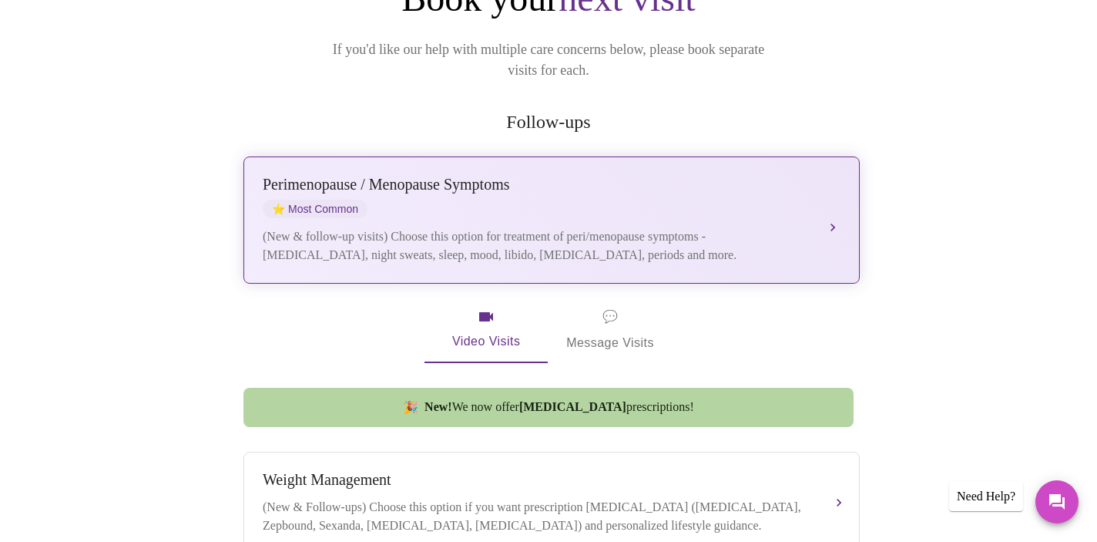
scroll to position [300, 0]
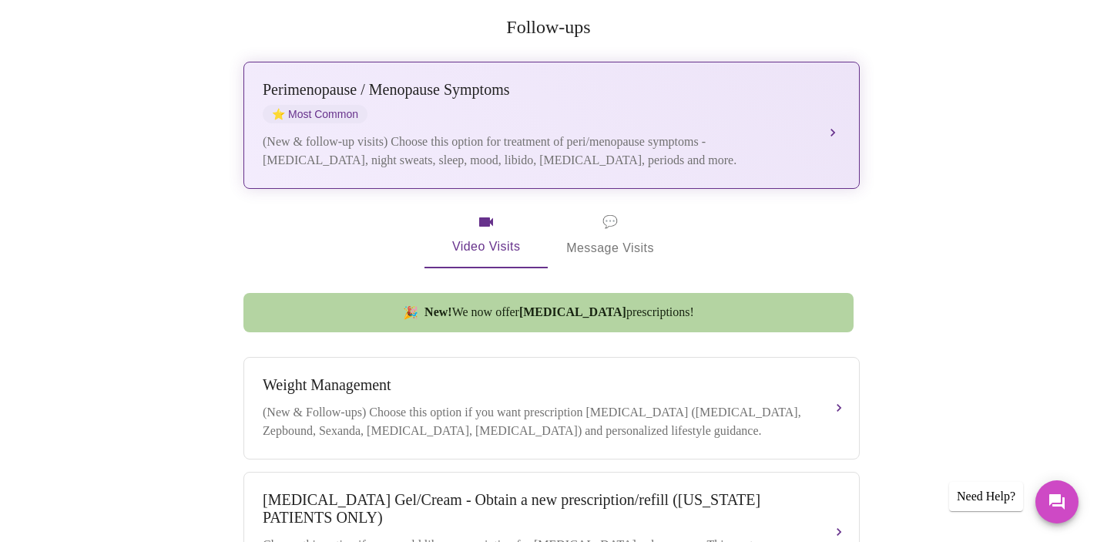
click at [814, 99] on div "Perimenopause / Menopause Symptoms ⭐ Most Common (New & follow-up visits) Choos…" at bounding box center [552, 125] width 578 height 89
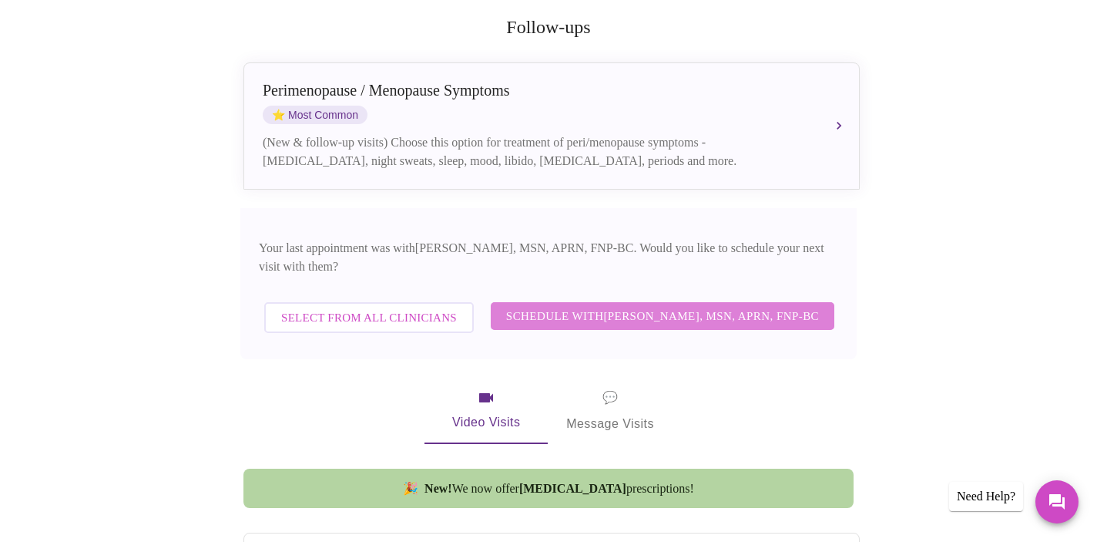
click at [768, 306] on span "Schedule with Larissa Wright, MSN, APRN, FNP-BC" at bounding box center [662, 316] width 313 height 20
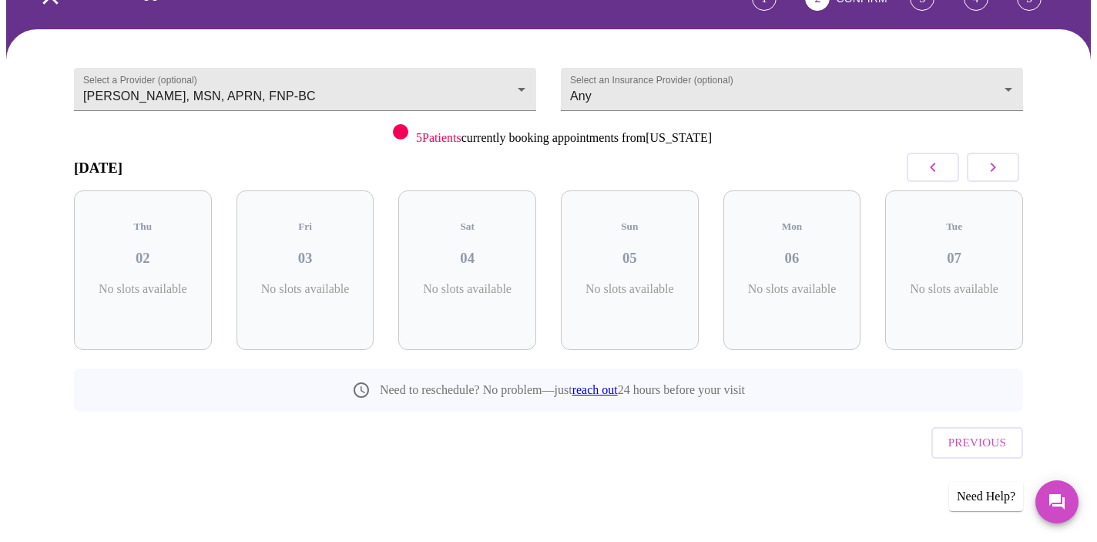
scroll to position [64, 0]
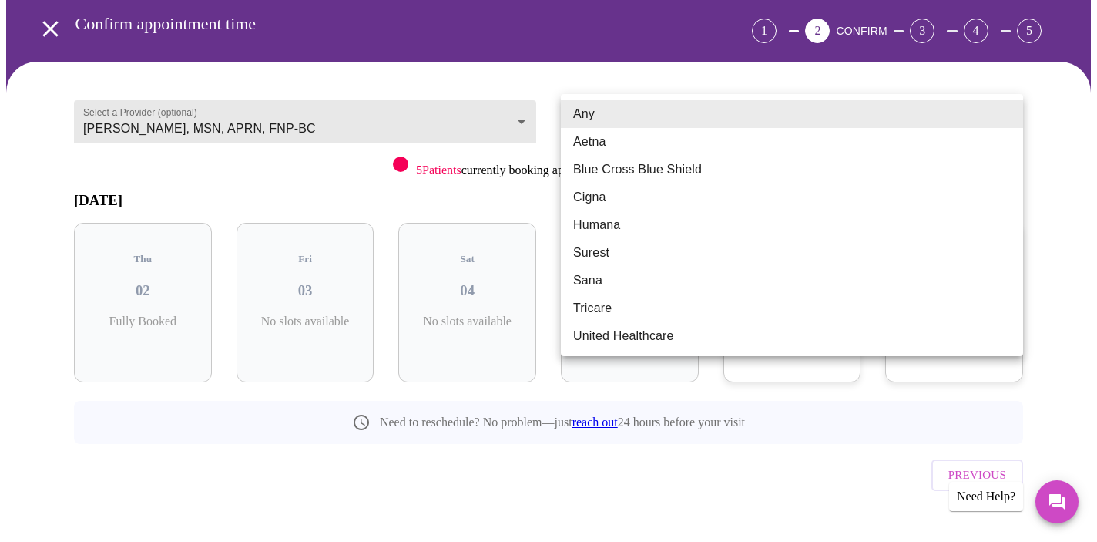
click at [962, 116] on body "MyMenopauseRx Appointments Messaging Labs Uploads Medications Community Refer a…" at bounding box center [548, 254] width 1085 height 625
click at [929, 168] on li "Blue Cross Blue Shield" at bounding box center [792, 170] width 462 height 28
type input "Blue Cross Blue Shield"
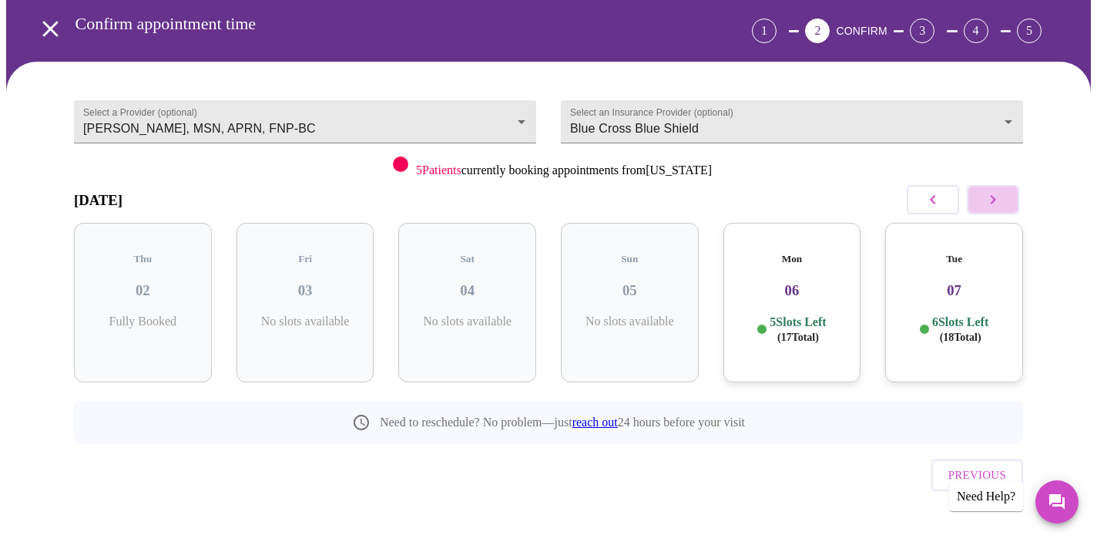
click at [984, 196] on icon "button" at bounding box center [993, 199] width 18 height 18
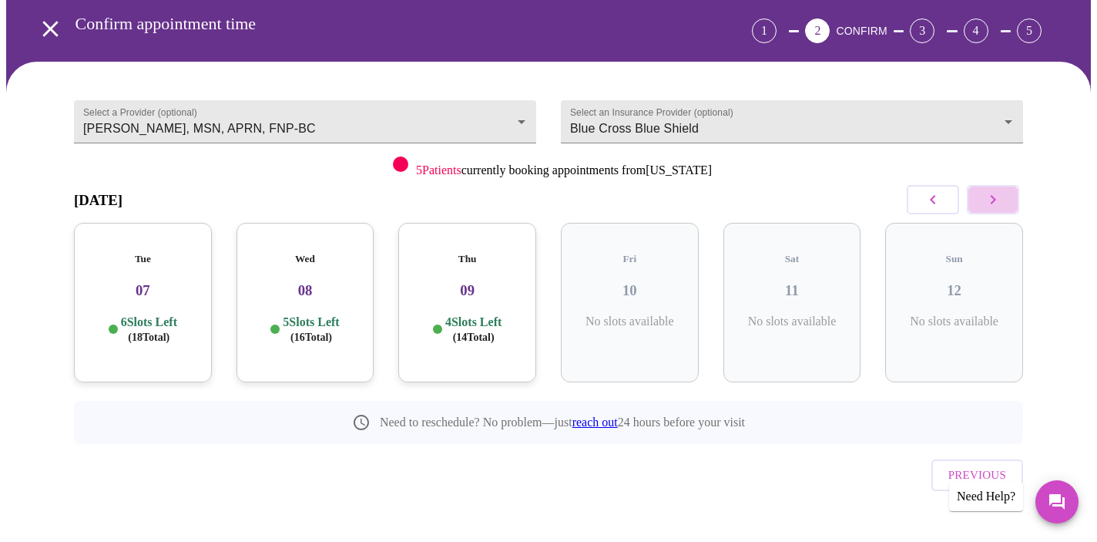
click at [984, 196] on icon "button" at bounding box center [993, 199] width 18 height 18
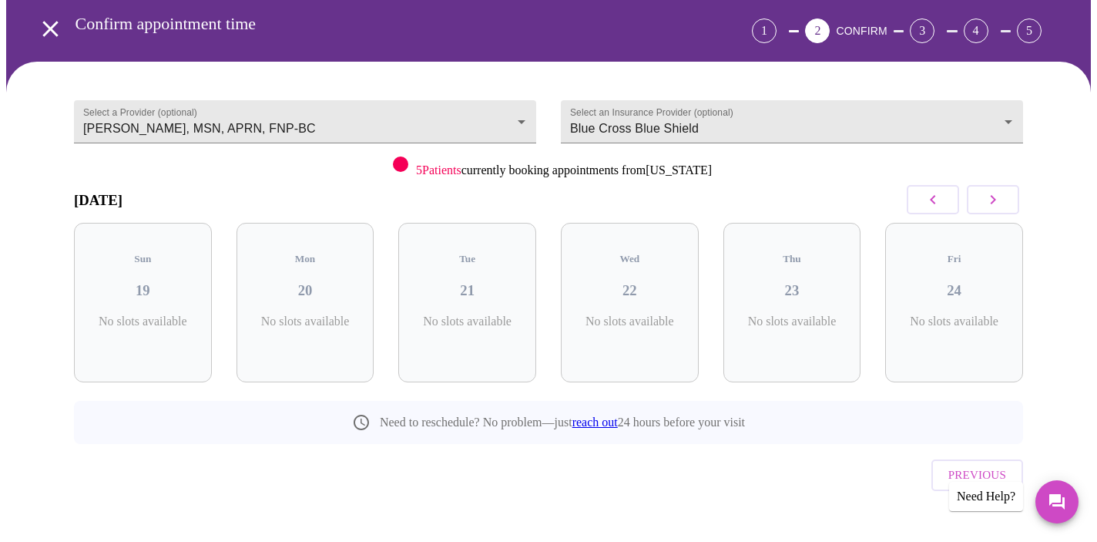
click at [984, 196] on icon "button" at bounding box center [993, 199] width 18 height 18
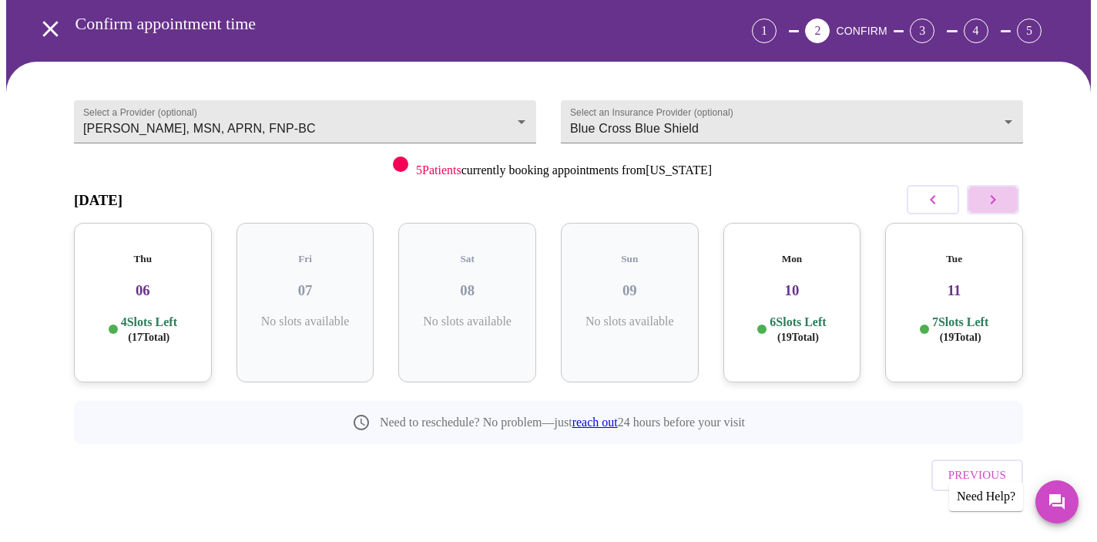
click at [984, 196] on icon "button" at bounding box center [993, 199] width 18 height 18
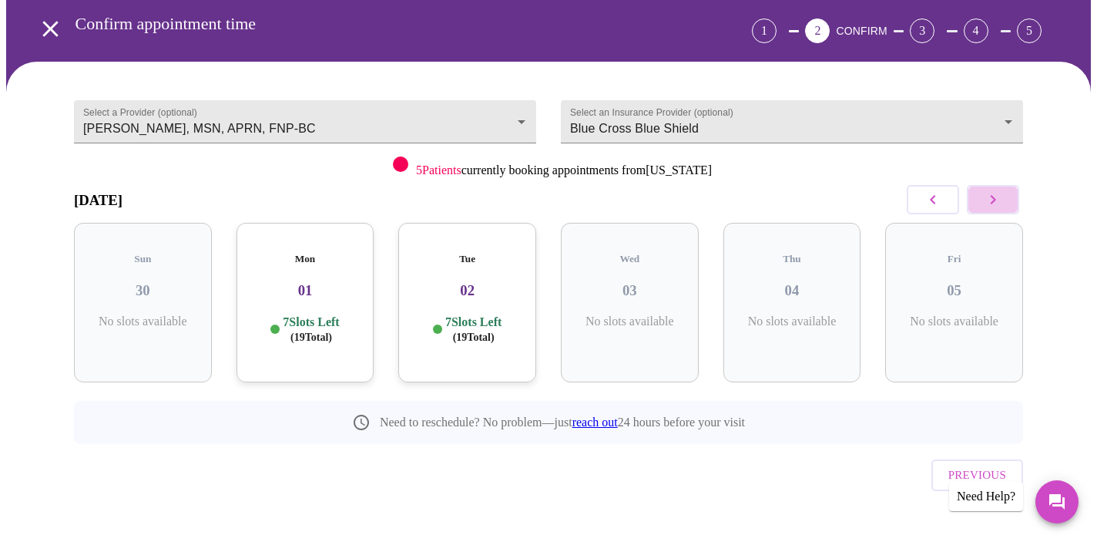
click at [984, 196] on icon "button" at bounding box center [993, 199] width 18 height 18
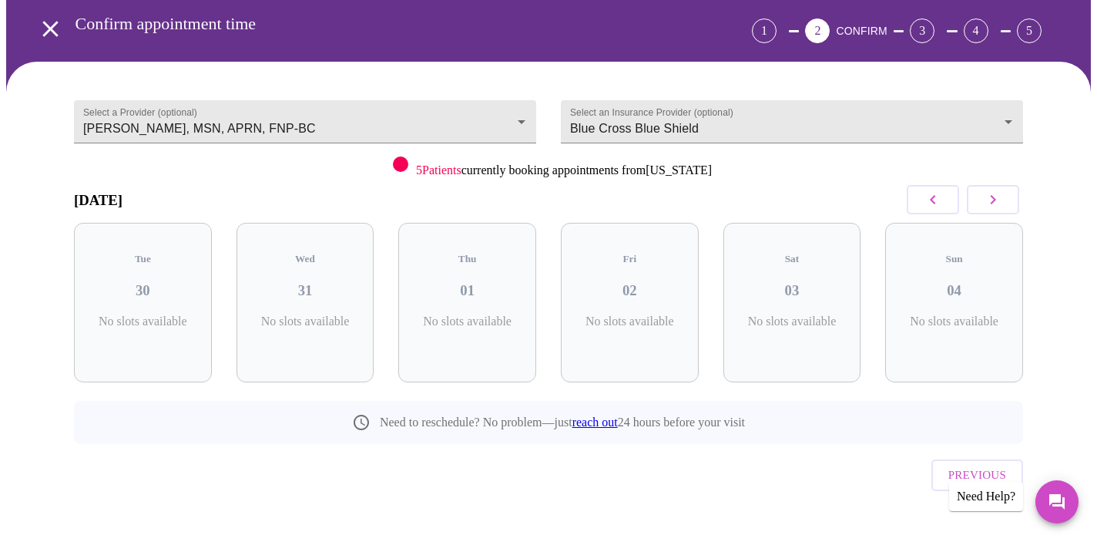
click at [984, 196] on icon "button" at bounding box center [993, 199] width 18 height 18
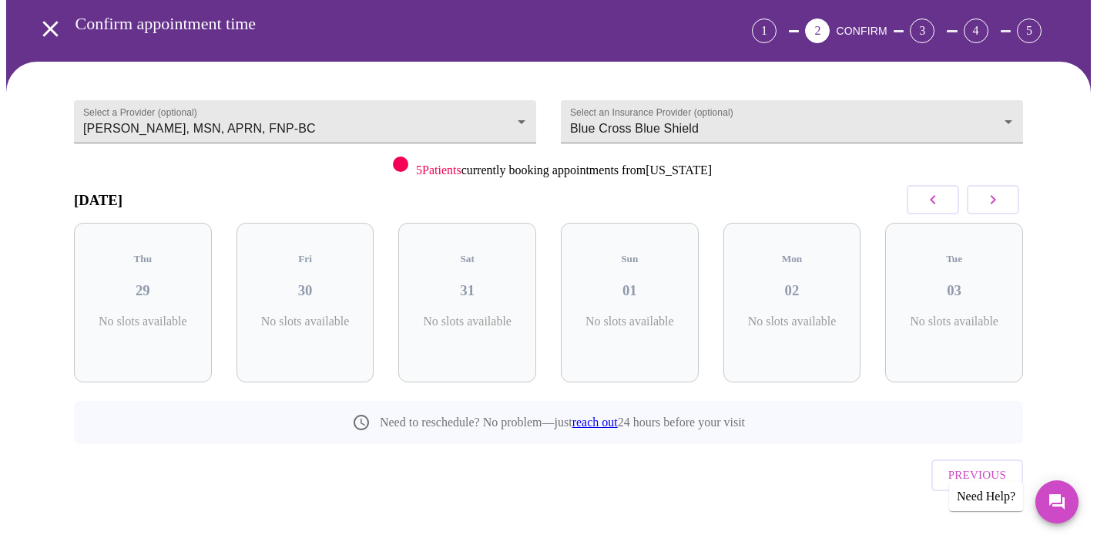
click at [984, 196] on icon "button" at bounding box center [993, 199] width 18 height 18
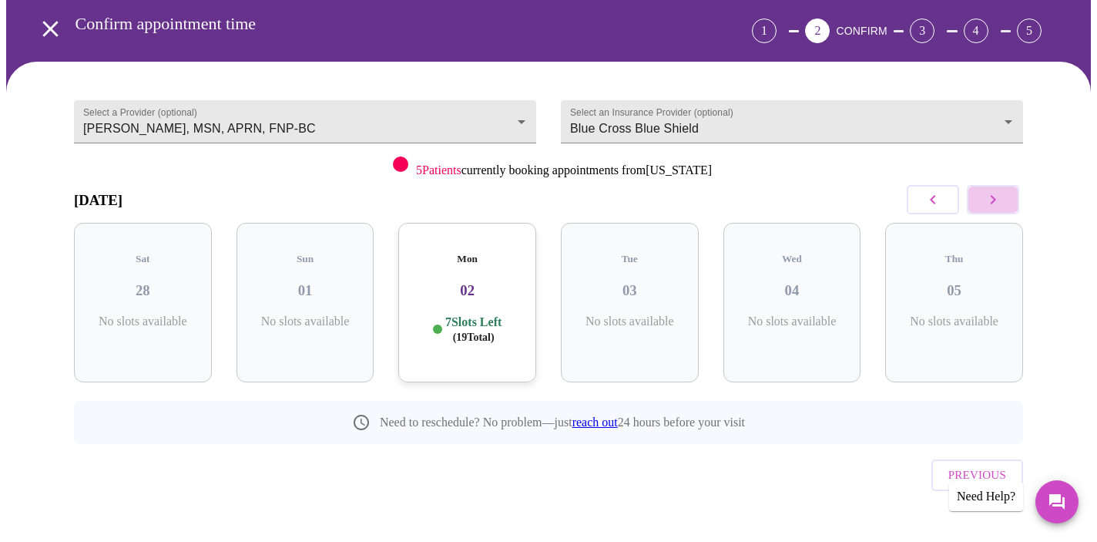
click at [984, 196] on icon "button" at bounding box center [993, 199] width 18 height 18
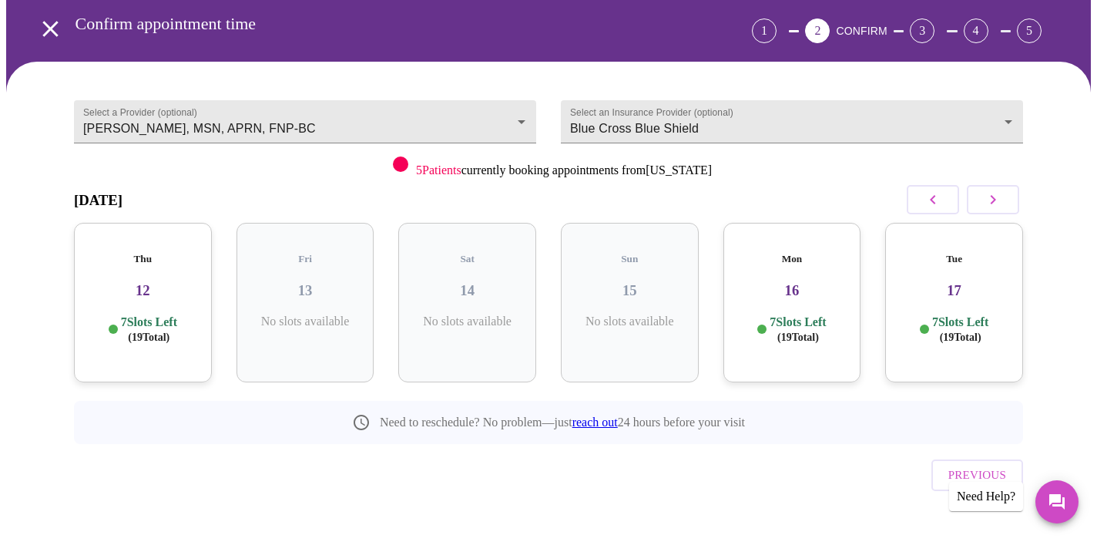
click at [929, 199] on icon "button" at bounding box center [933, 199] width 18 height 18
click at [937, 196] on icon "button" at bounding box center [933, 199] width 18 height 18
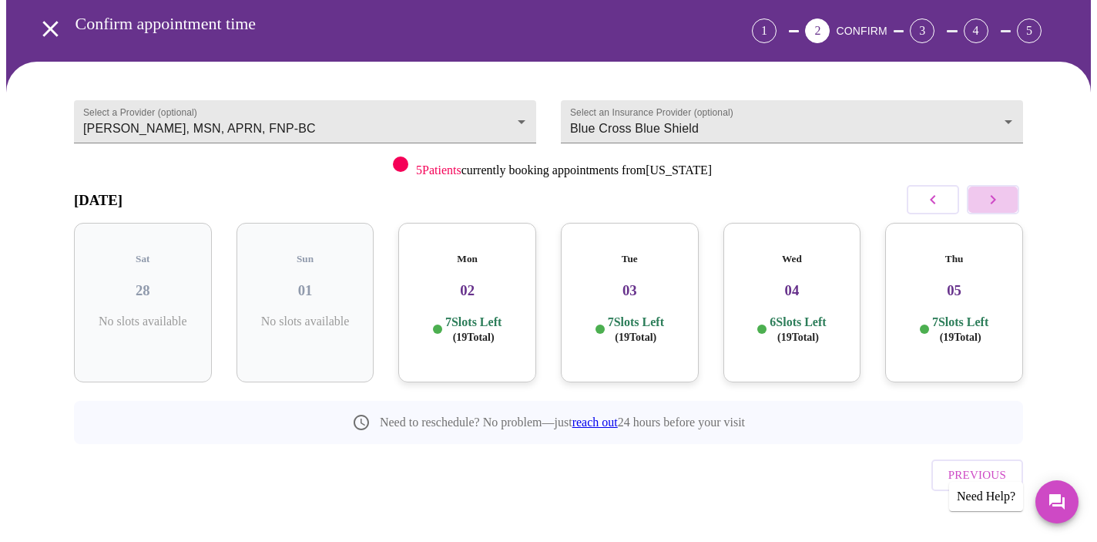
click at [997, 196] on icon "button" at bounding box center [993, 199] width 18 height 18
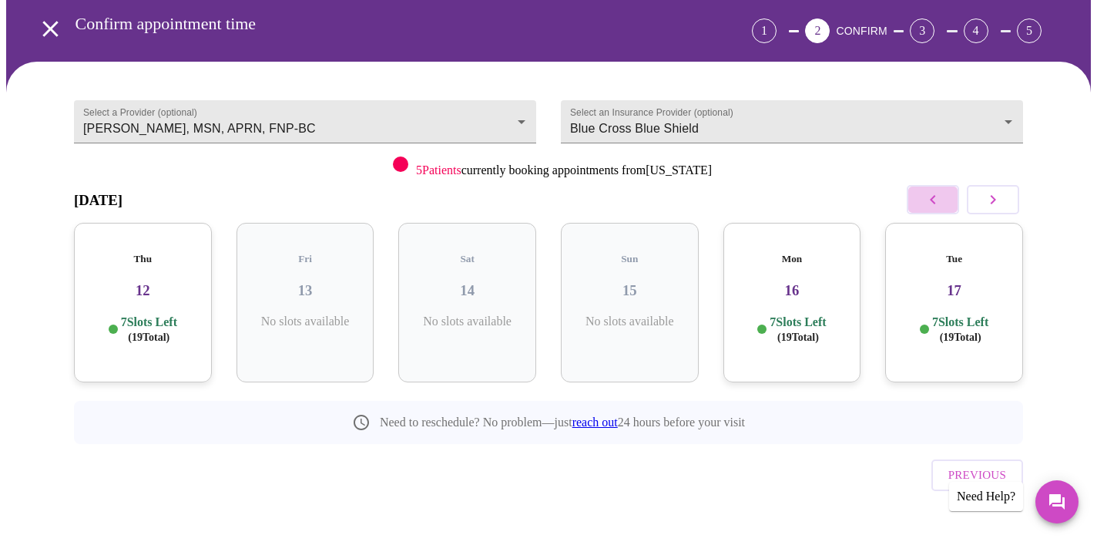
click at [934, 193] on icon "button" at bounding box center [933, 199] width 18 height 18
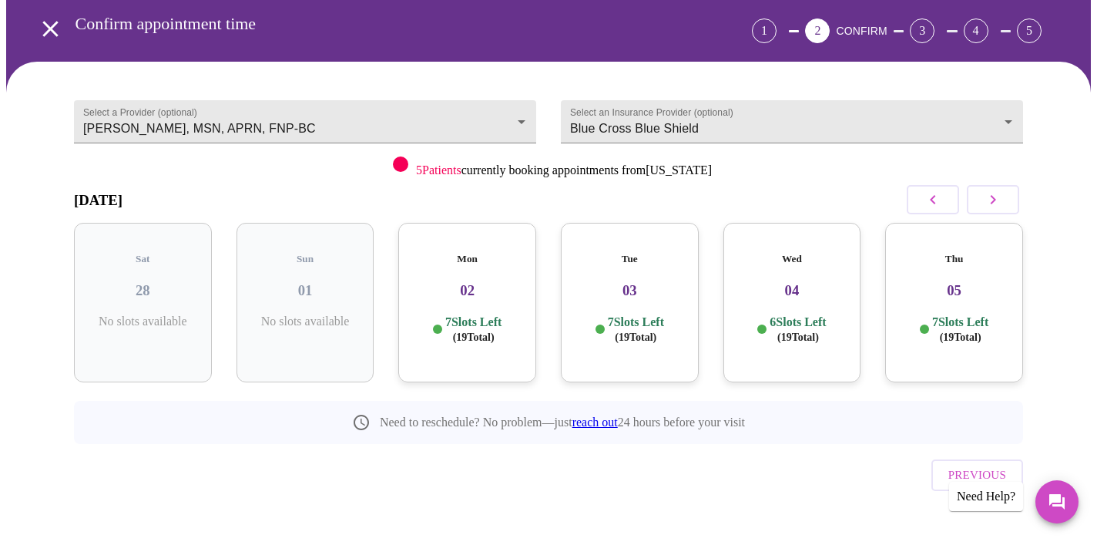
click at [954, 282] on h3 "05" at bounding box center [953, 290] width 113 height 17
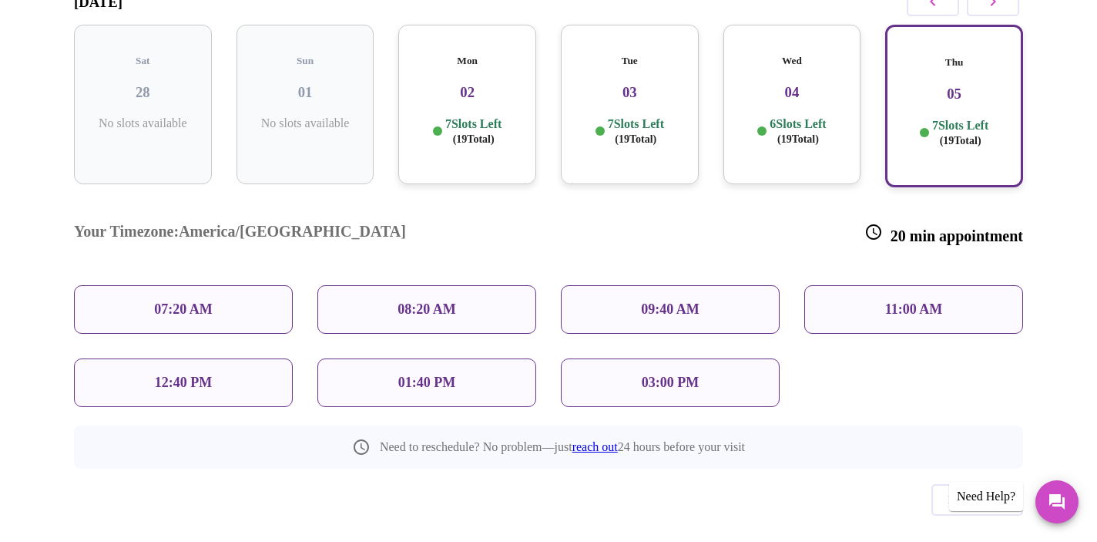
scroll to position [266, 0]
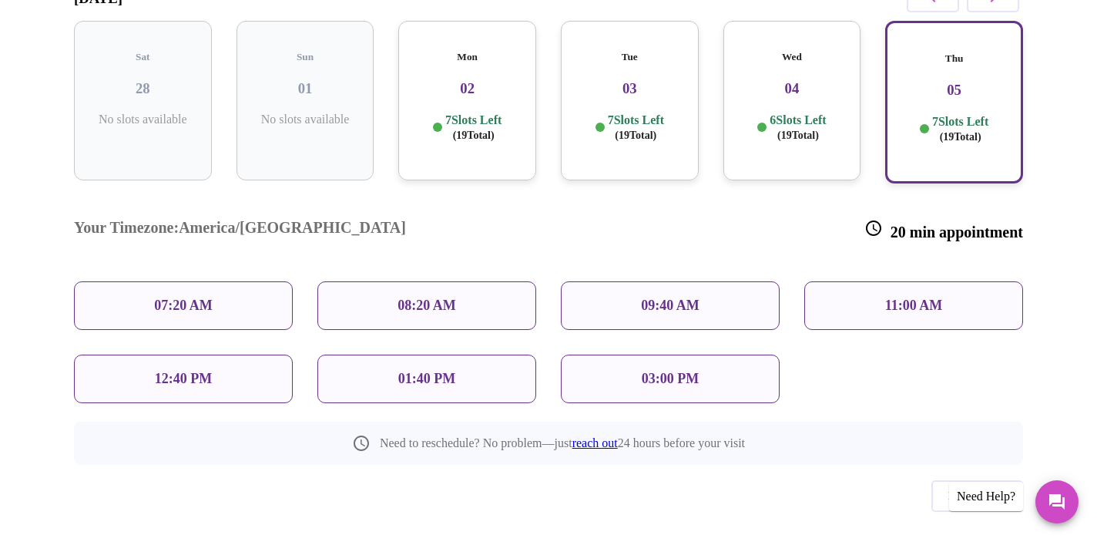
click at [415, 297] on p "08:20 AM" at bounding box center [426, 305] width 59 height 16
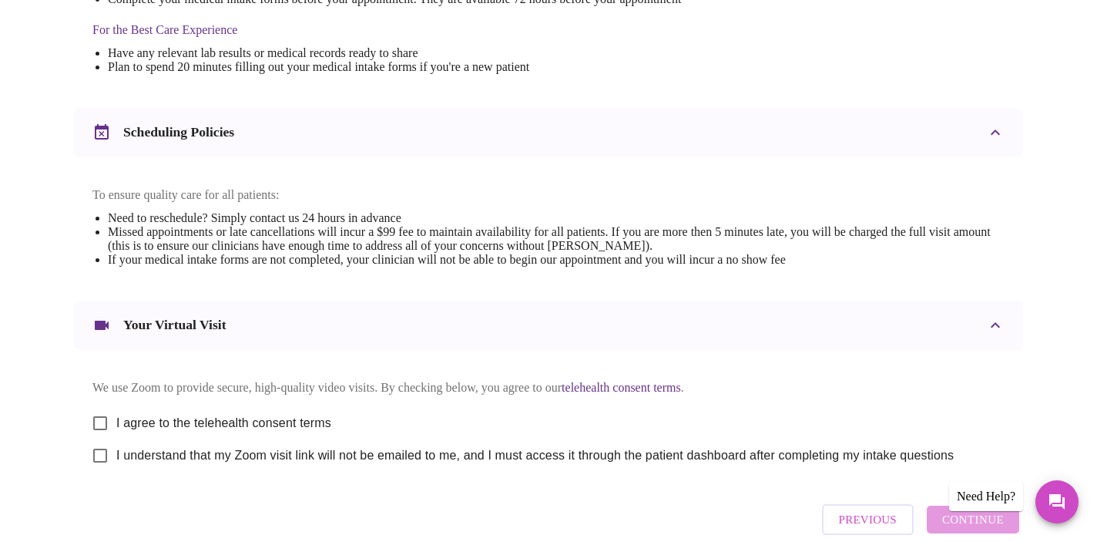
scroll to position [575, 0]
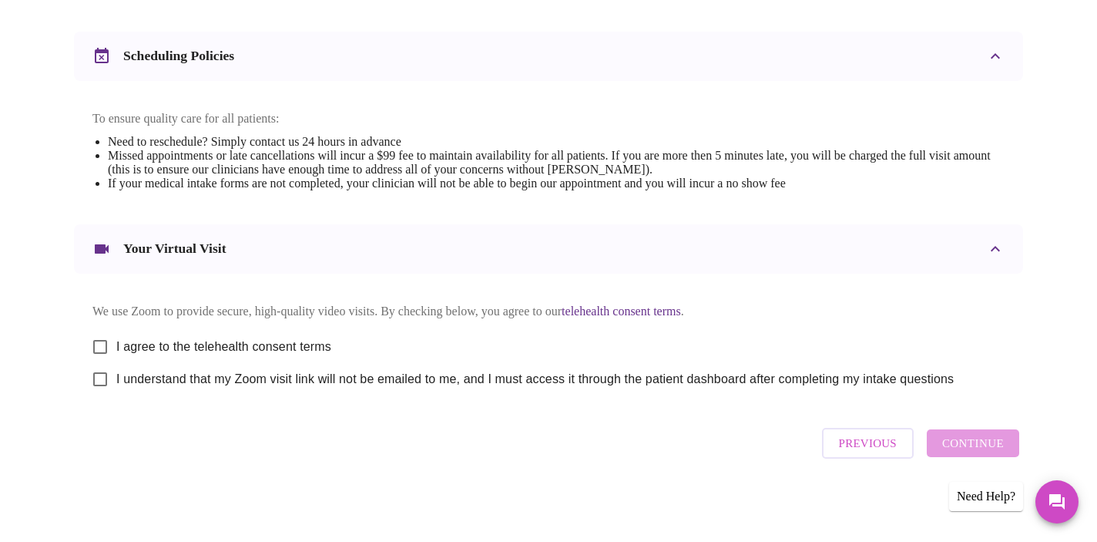
click at [106, 340] on input "I agree to the telehealth consent terms" at bounding box center [100, 346] width 32 height 32
checkbox input "true"
click at [99, 379] on input "I understand that my Zoom visit link will not be emailed to me, and I must acce…" at bounding box center [100, 379] width 32 height 32
checkbox input "true"
click at [974, 451] on span "Continue" at bounding box center [973, 443] width 62 height 20
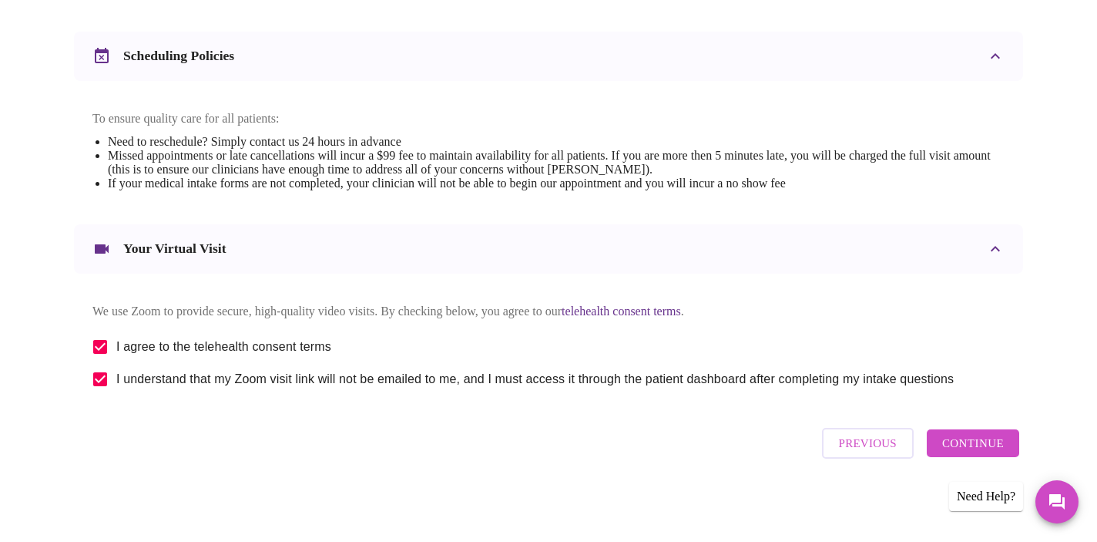
scroll to position [114, 0]
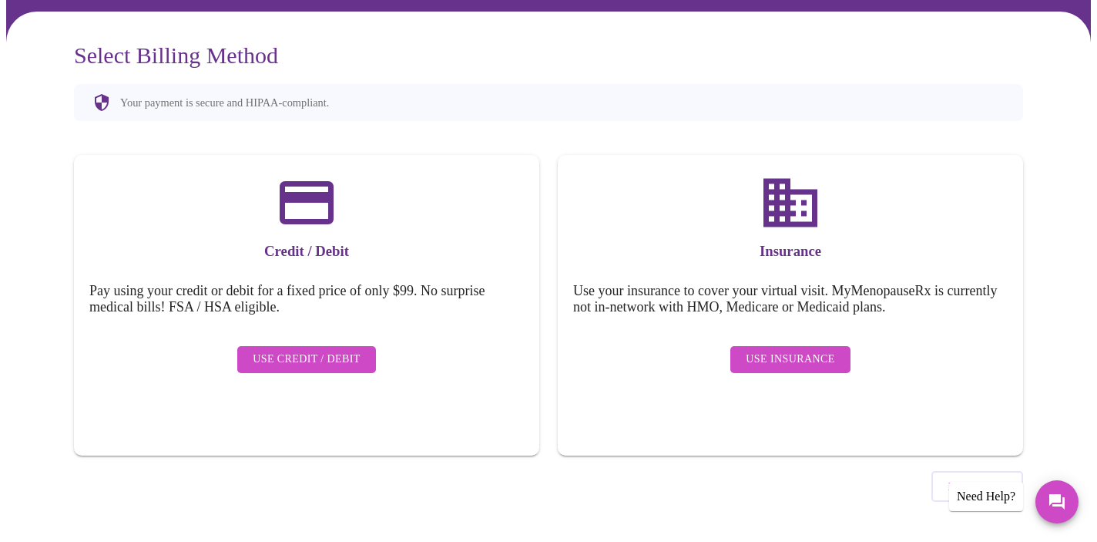
click at [810, 350] on span "Use Insurance" at bounding box center [790, 359] width 89 height 19
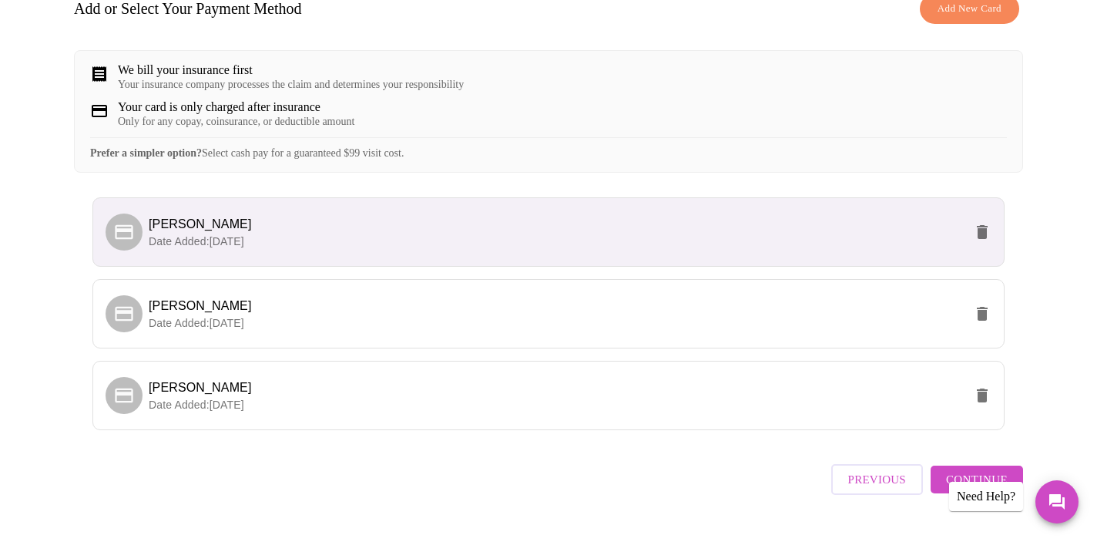
scroll to position [290, 0]
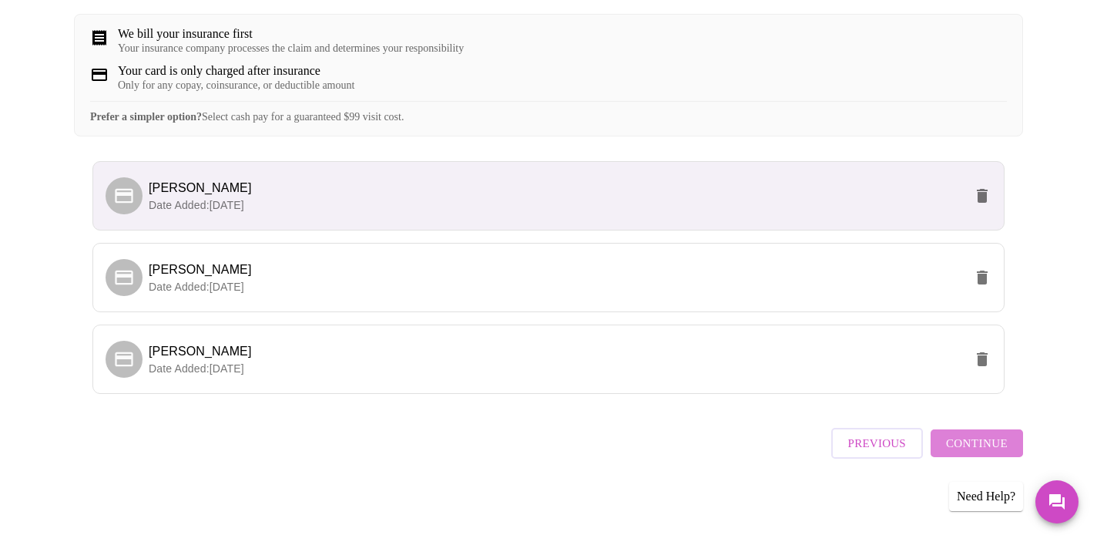
click at [1000, 446] on span "Continue" at bounding box center [977, 443] width 62 height 20
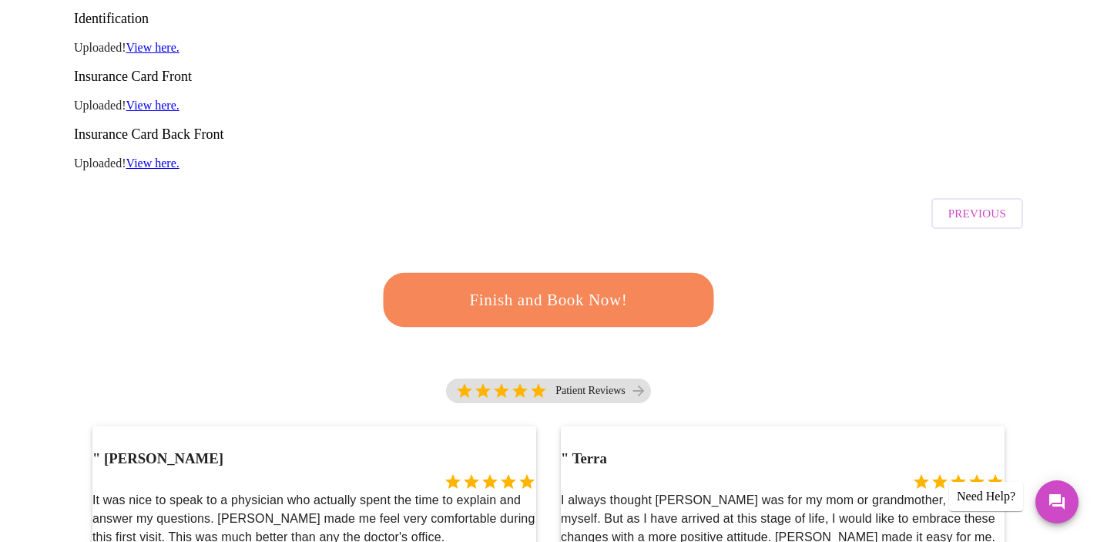
click at [624, 286] on span "Finish and Book Now!" at bounding box center [548, 300] width 285 height 29
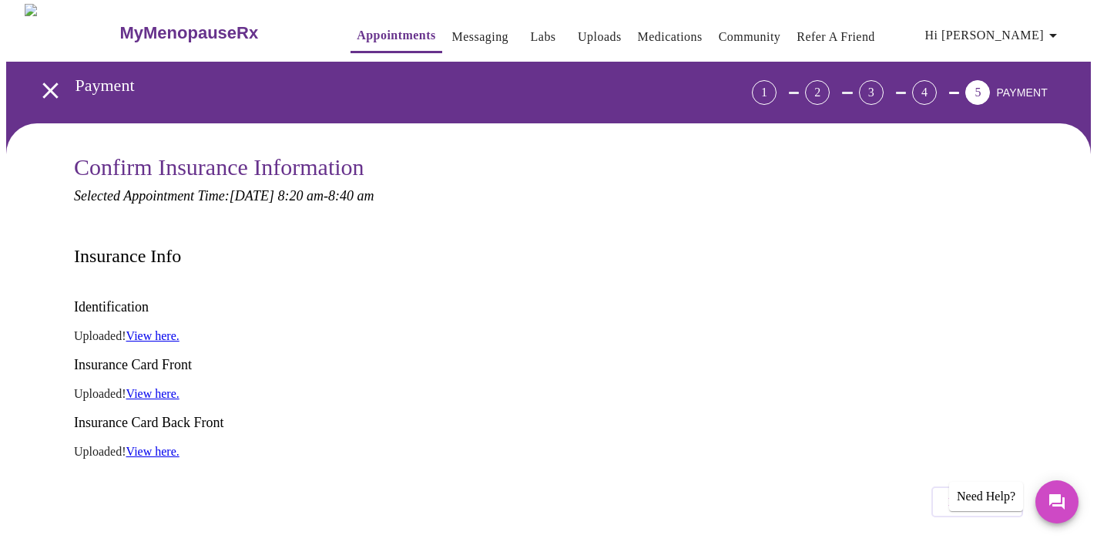
scroll to position [0, 0]
